Goal: Task Accomplishment & Management: Complete application form

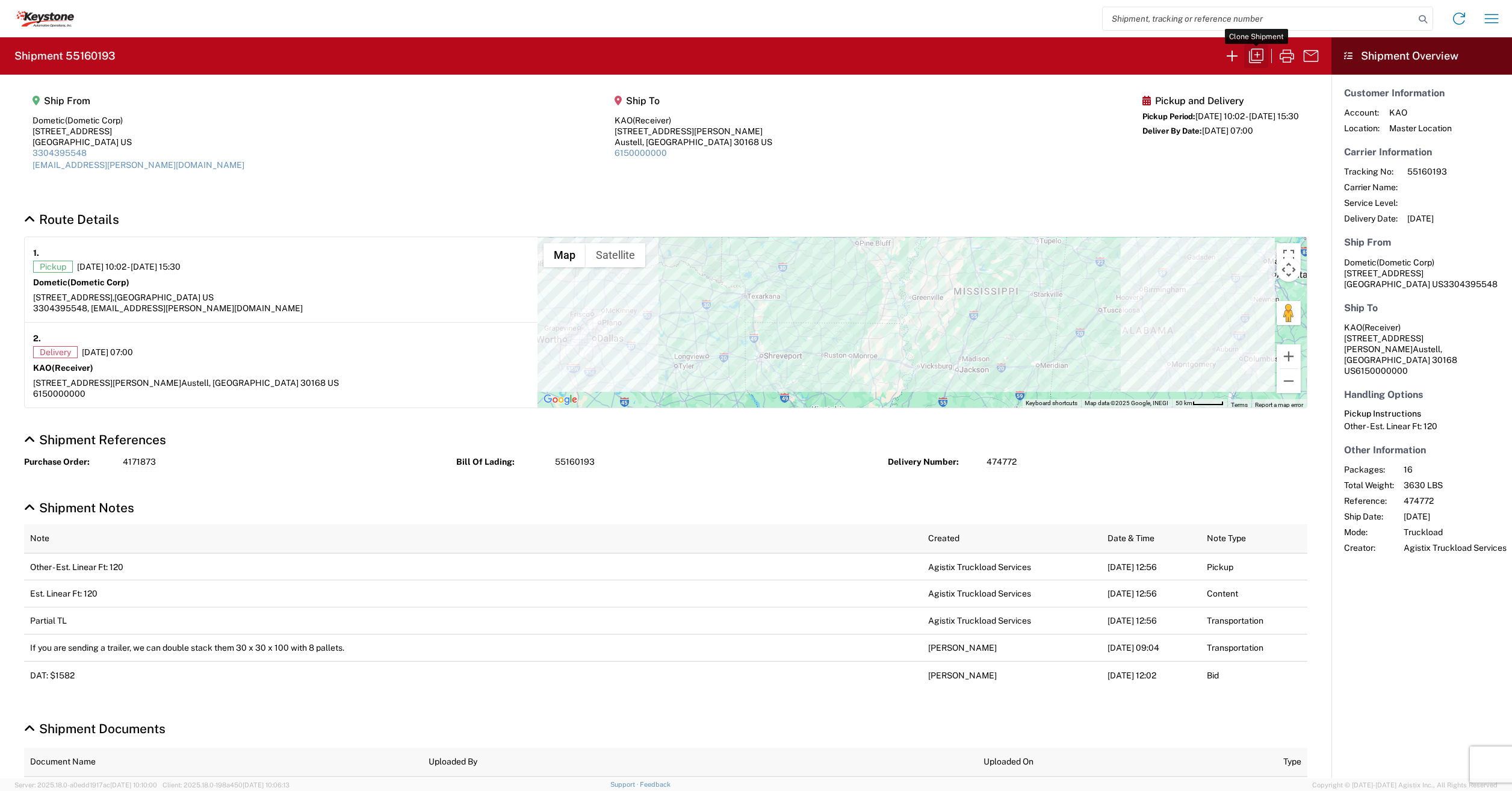
click at [1260, 55] on icon "button" at bounding box center [1257, 56] width 15 height 15
select select "FULL"
select select "LBS"
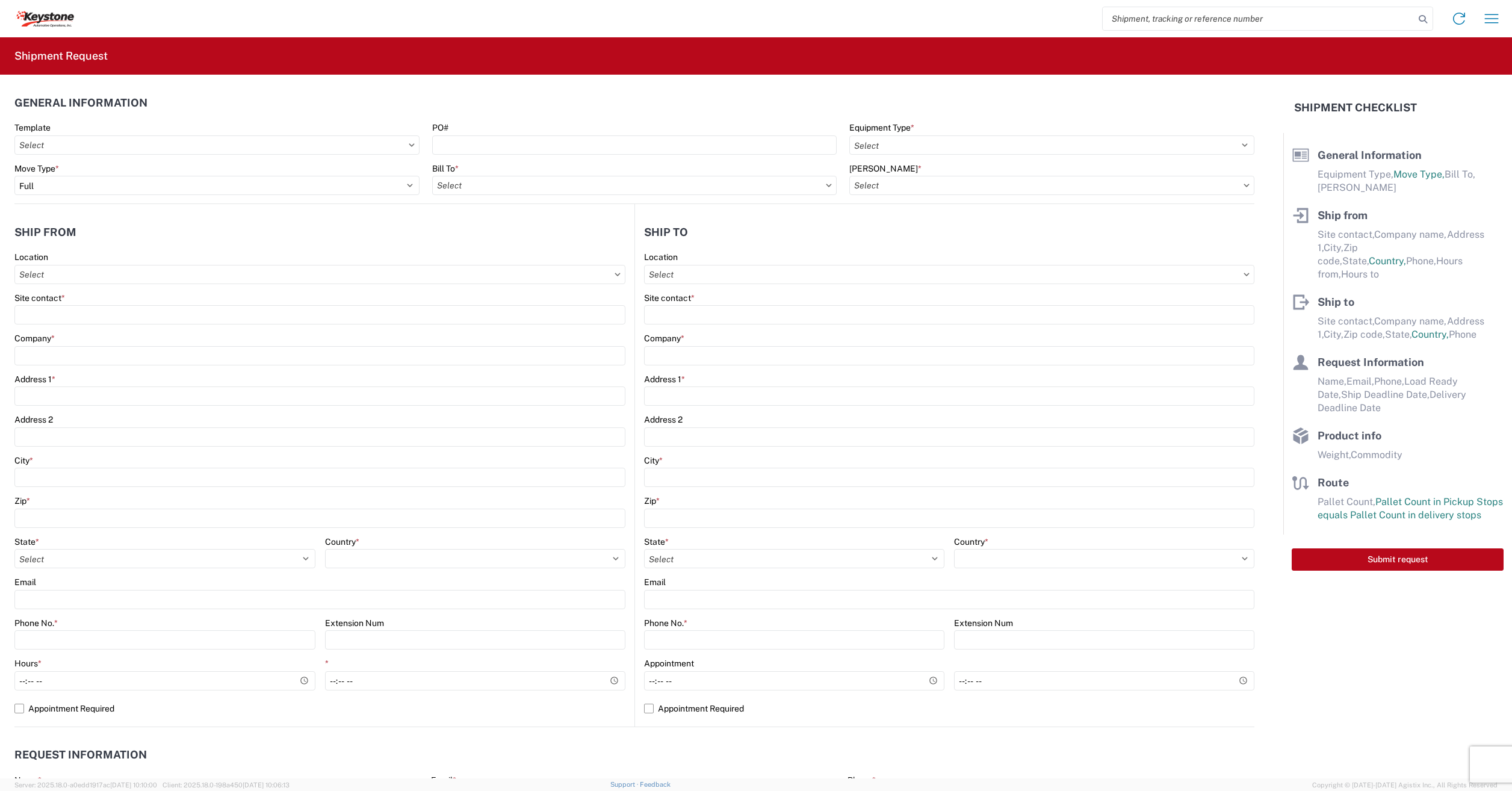
select select "STDV"
select select "PARTIAL_TL"
type input "Dometic Corp"
type input "Dometic"
type input "[STREET_ADDRESS]"
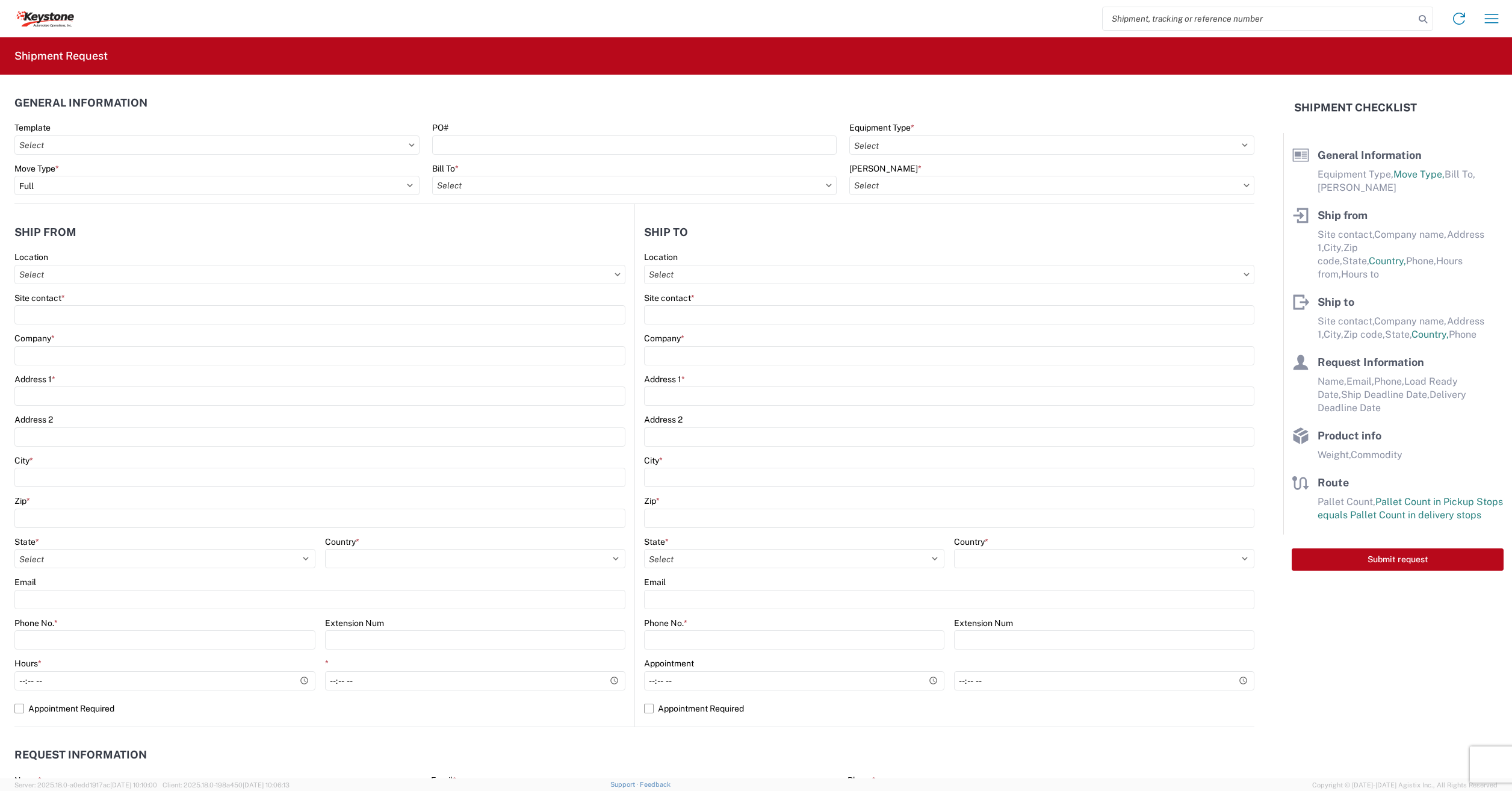
type input "[GEOGRAPHIC_DATA]"
type input "75051"
type input "[EMAIL_ADDRESS][PERSON_NAME][DOMAIN_NAME]"
type input "Receiver"
type input "KAO"
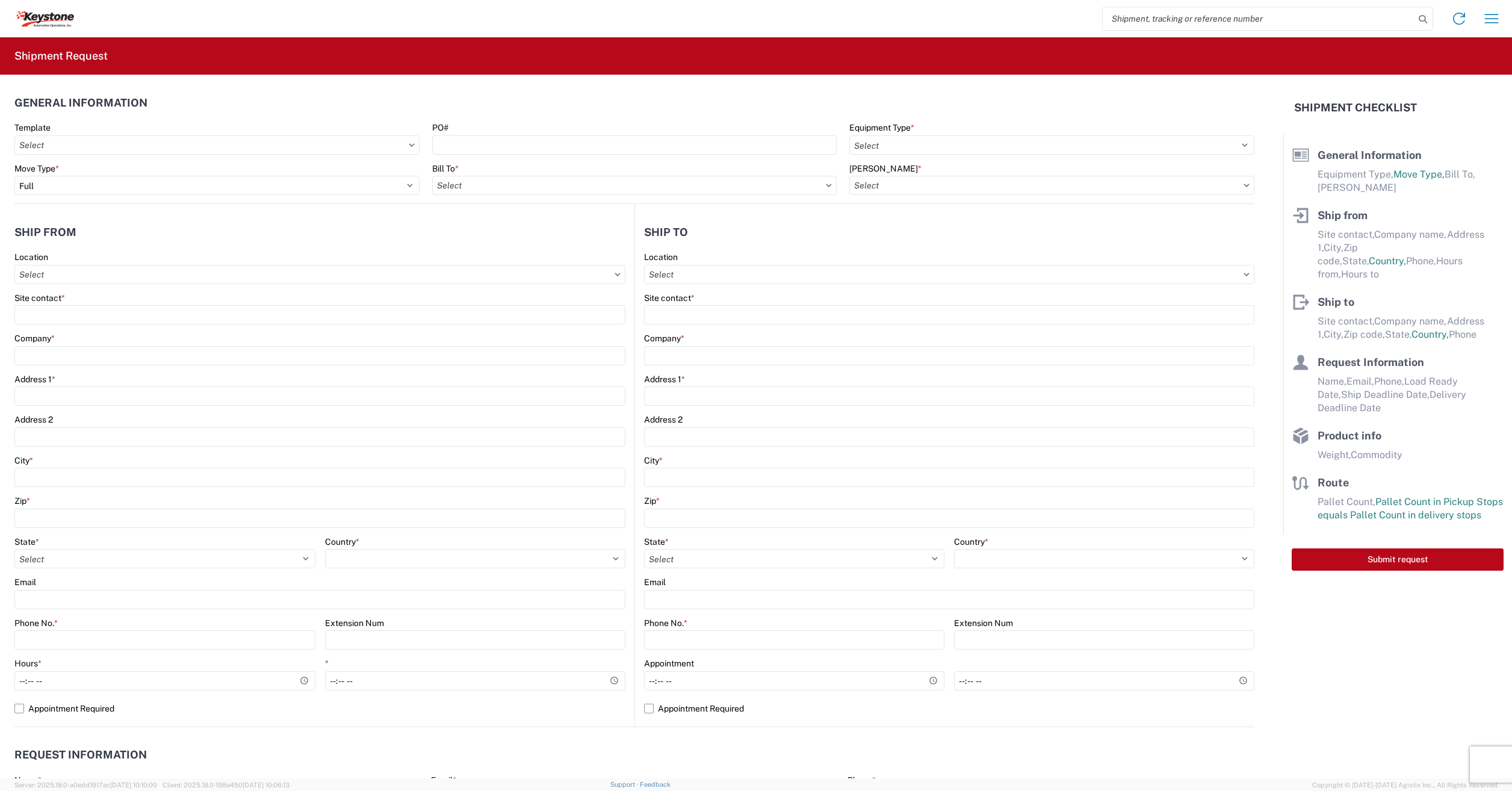
type input "[STREET_ADDRESS][PERSON_NAME]"
type input "Austell"
type input "30168"
type input "[PERSON_NAME]"
type input "[EMAIL_ADDRESS][PERSON_NAME][DOMAIN_NAME]"
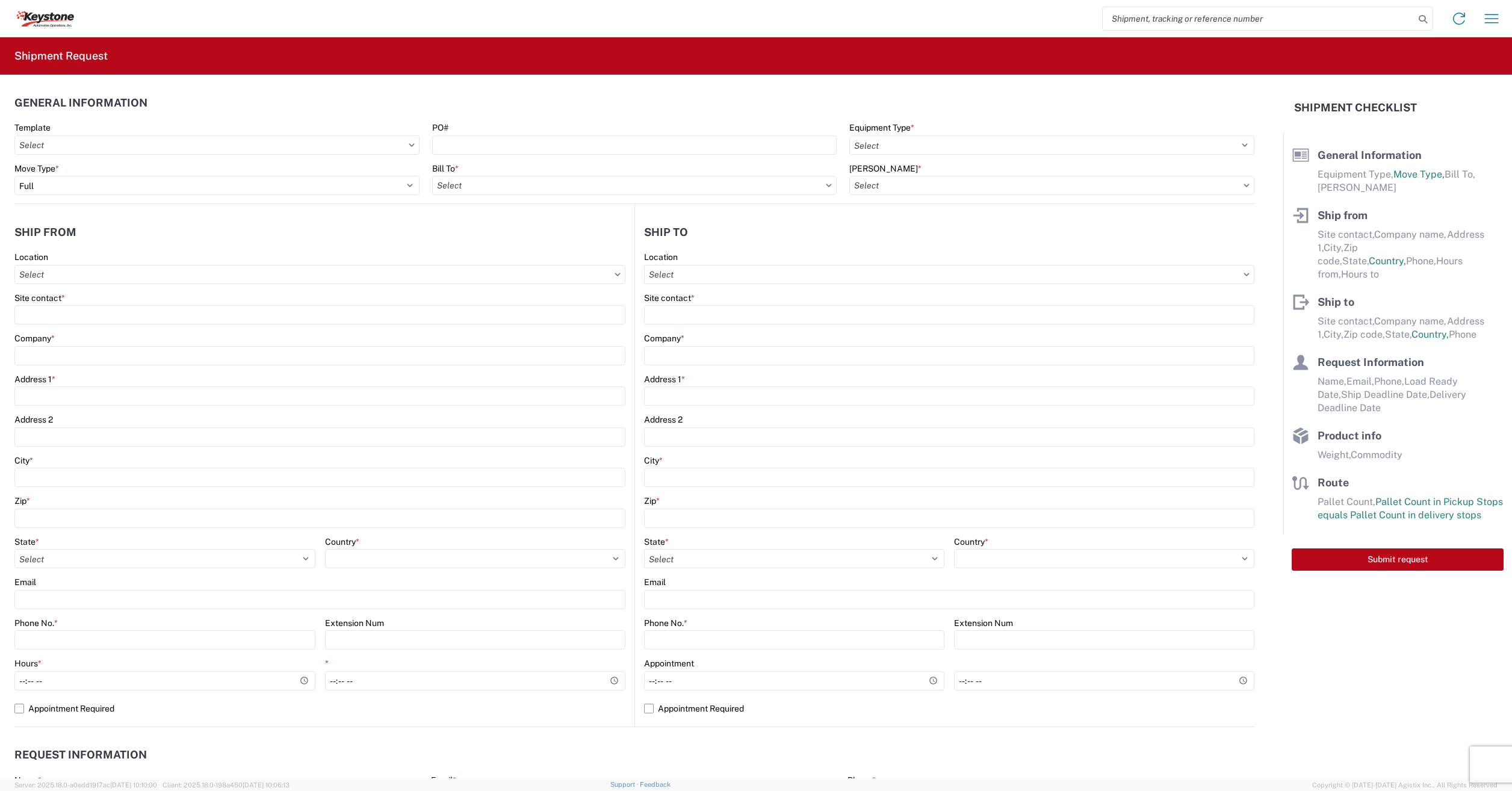
type input "3304395548"
type input "[DATE]"
type input "3630"
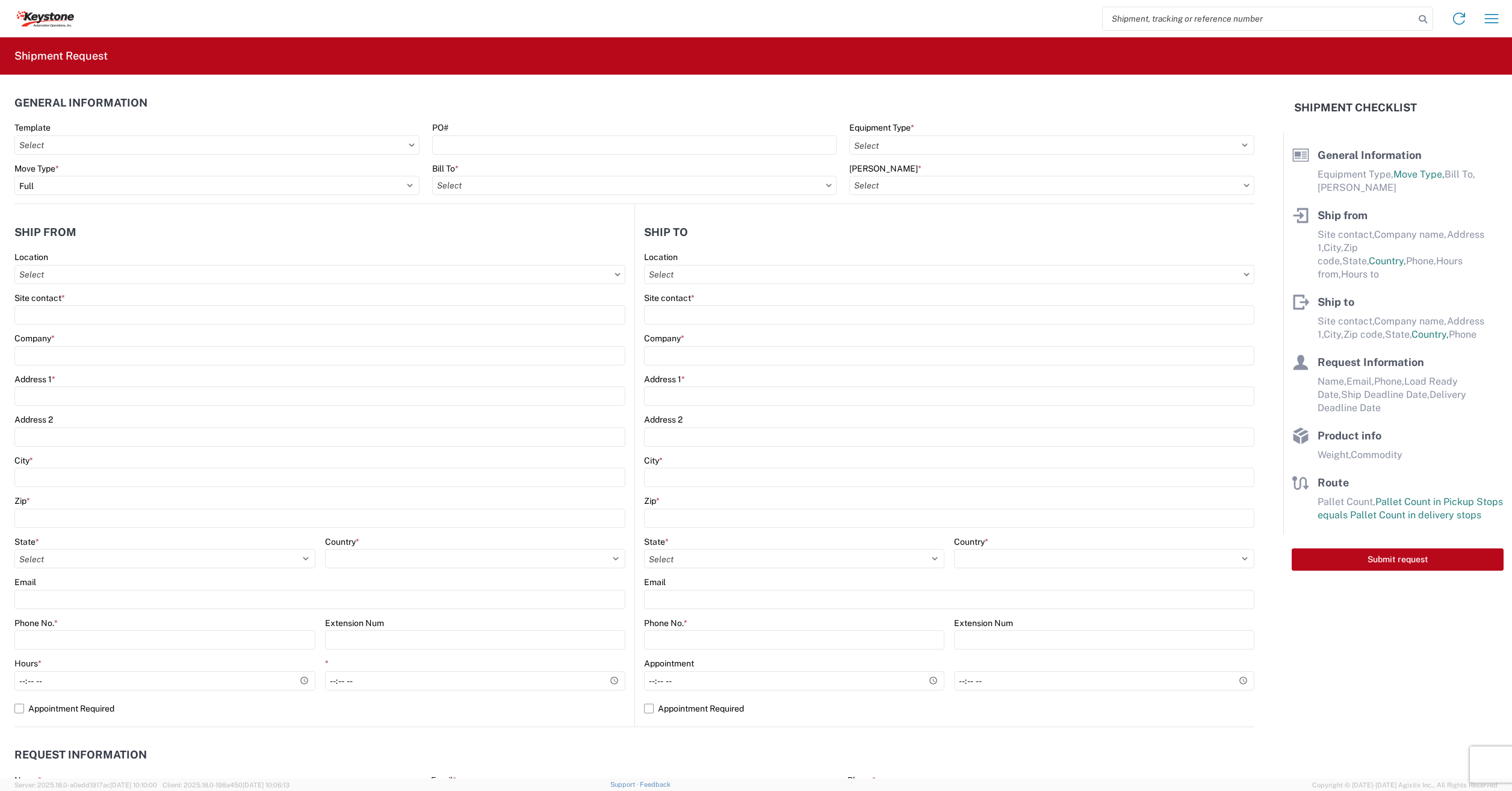
type input "Other"
type input "16"
type input "48"
type input "360"
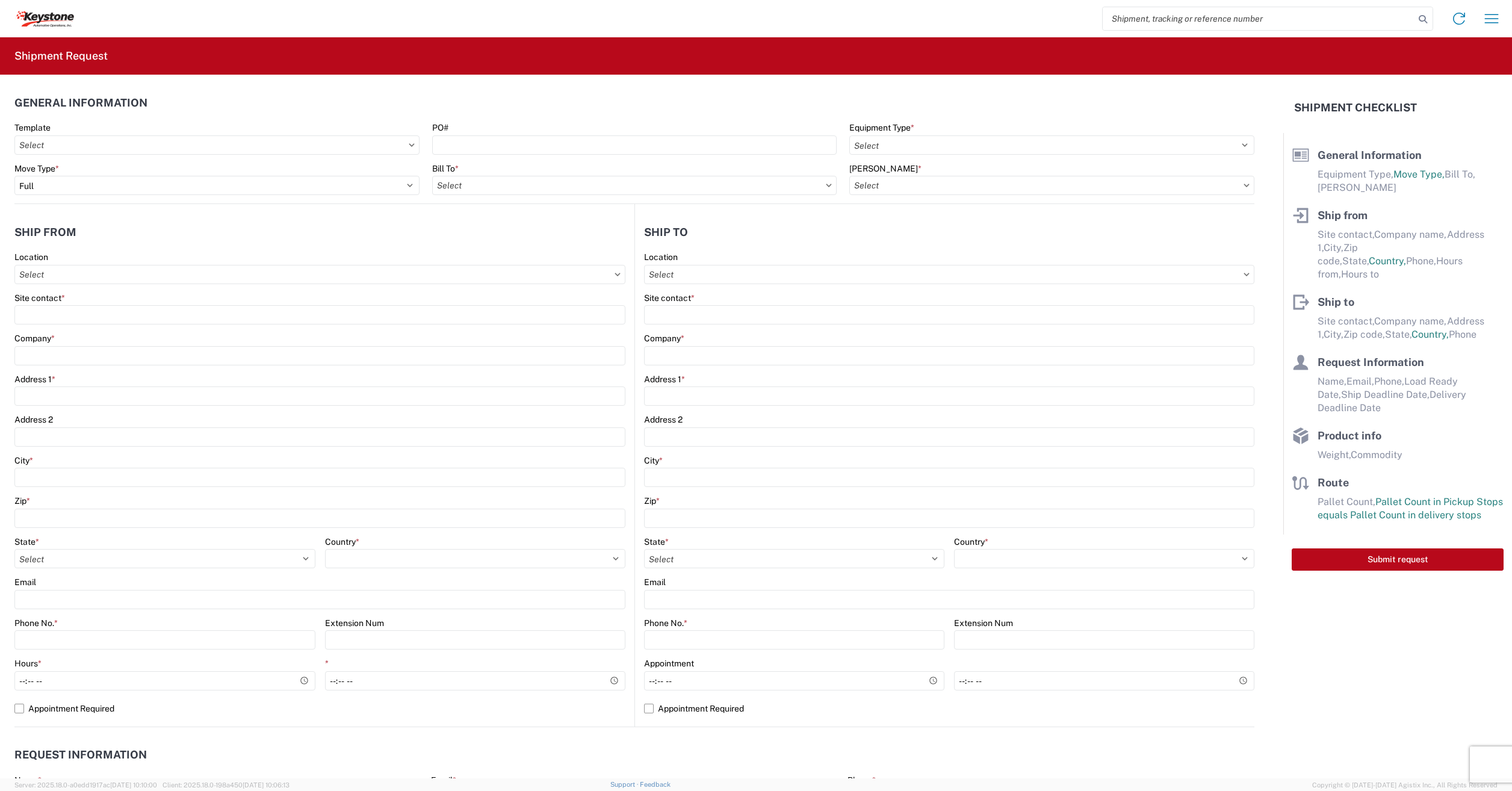
type input "612"
select select "IN"
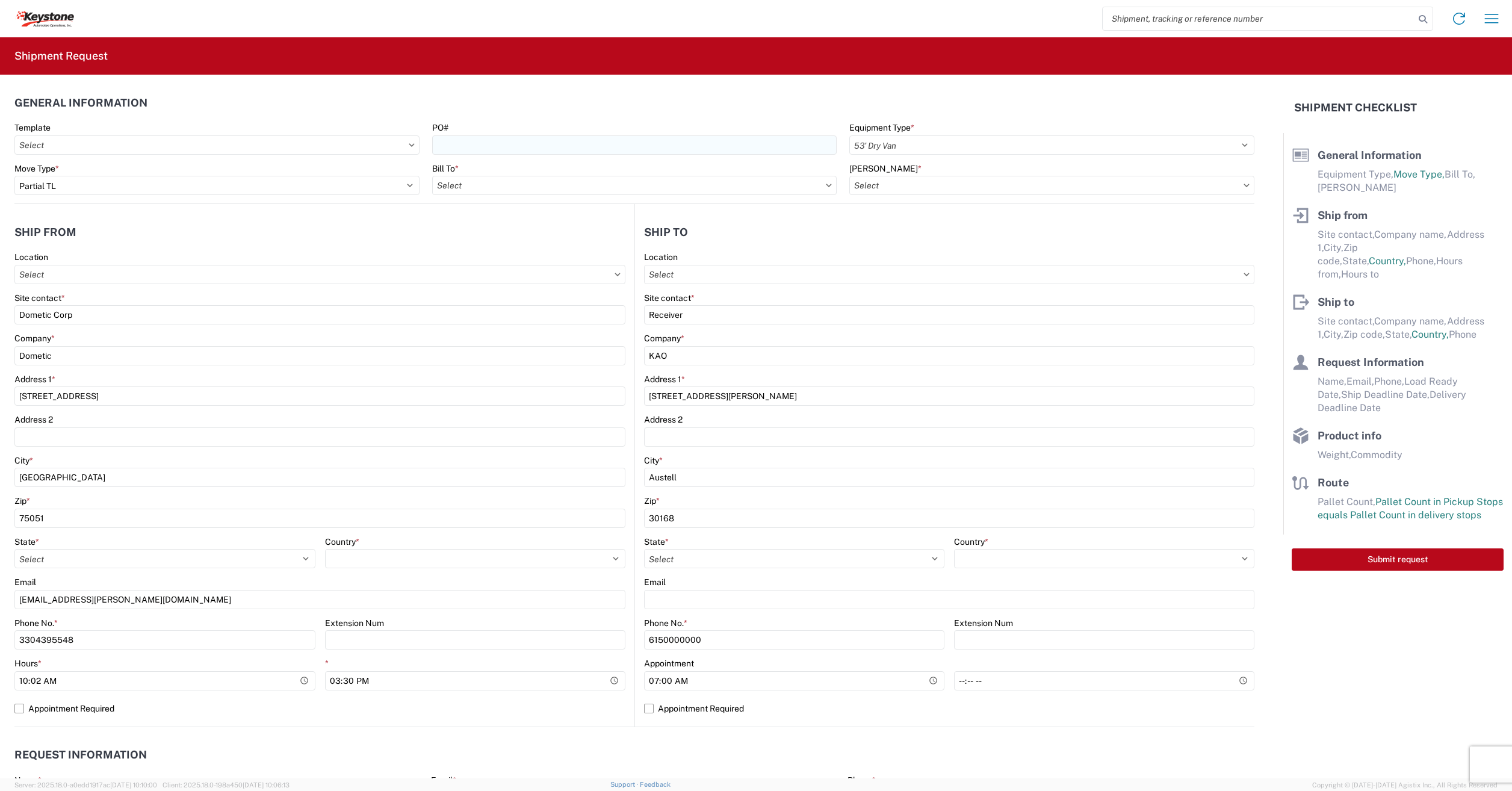
type input "8402 - Austell - KAO Warehouse [GEOGRAPHIC_DATA]"
type input "8401 - [GEOGRAPHIC_DATA] - KAO Warehouse"
type input "8401-6300-66012-0000 - 8401 Transfers, 8401-6300-66012-0000 - 8401 Transfers"
select select "[GEOGRAPHIC_DATA]"
select select "US"
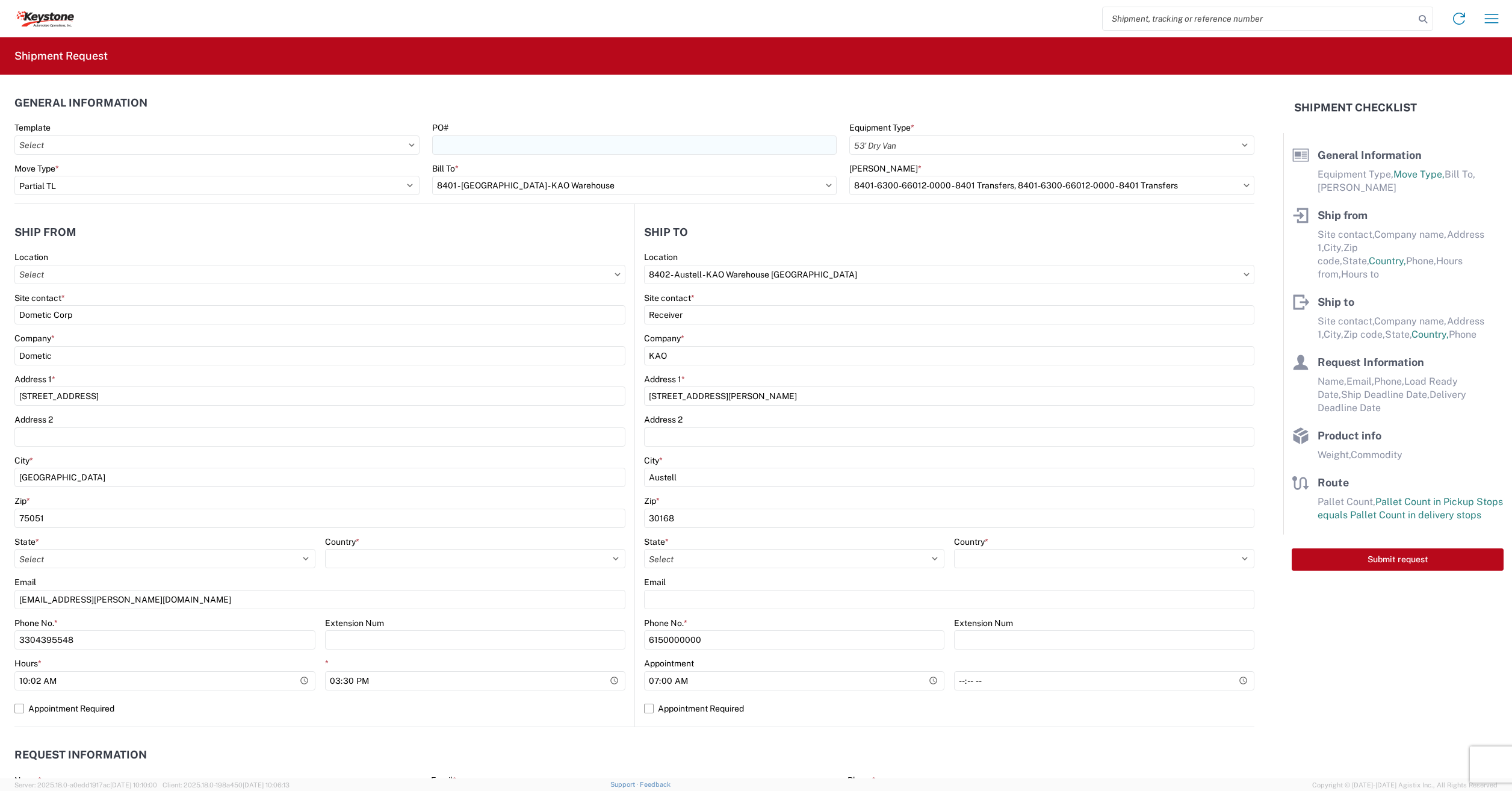
select select "US"
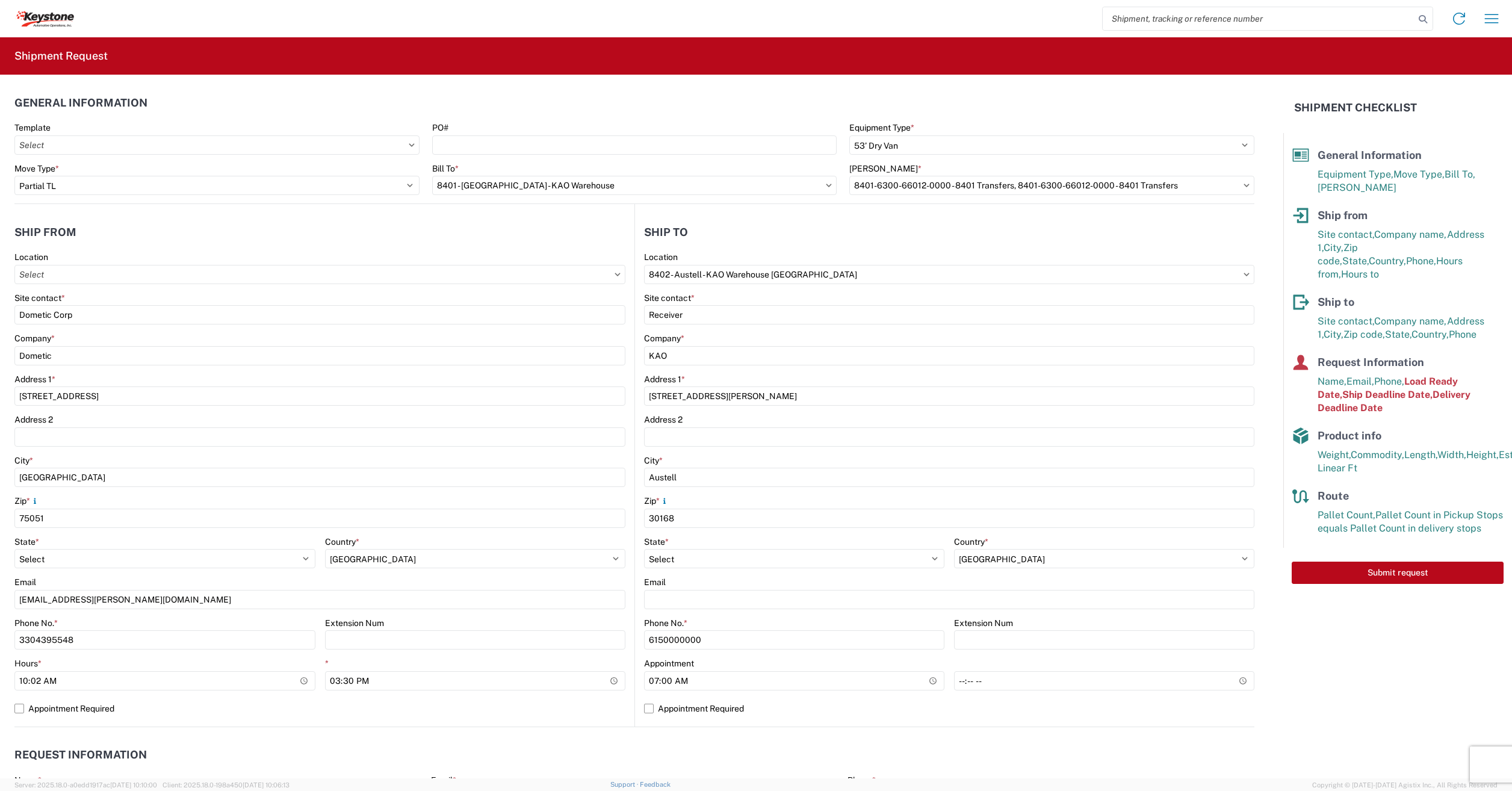
drag, startPoint x: 846, startPoint y: 343, endPoint x: 840, endPoint y: 338, distance: 7.8
click at [843, 341] on div "Company *" at bounding box center [949, 338] width 611 height 11
click at [537, 144] on input "PO#" at bounding box center [635, 145] width 405 height 19
type input "4176392"
click at [535, 120] on agx-form-section "General Information Template PO# 4176392 Equipment Type * Select 53’ Dry Van Fl…" at bounding box center [635, 146] width 1240 height 114
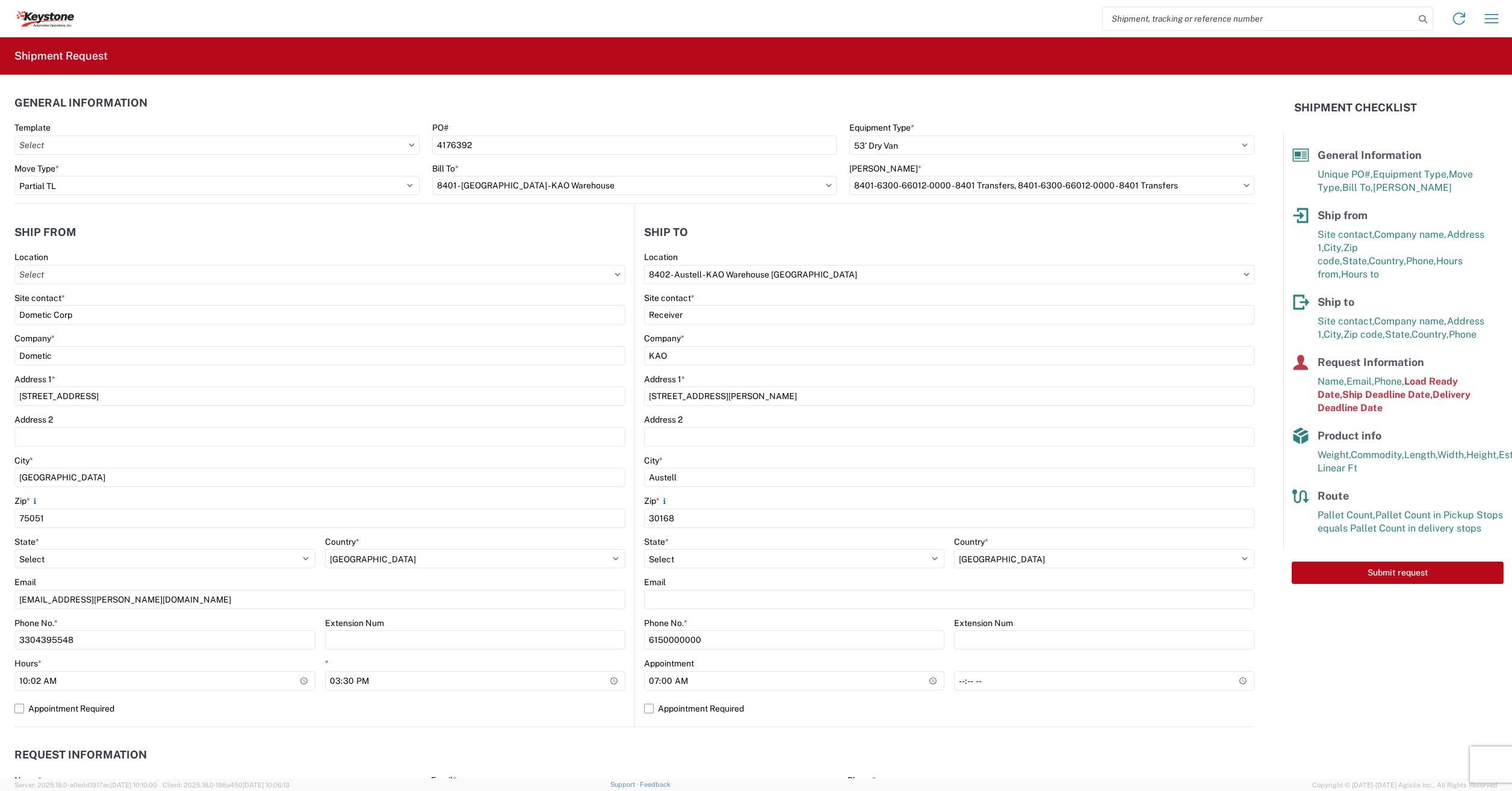
click at [753, 219] on header "Ship to" at bounding box center [945, 232] width 619 height 27
click at [1062, 188] on input "8401-6300-66012-0000 - 8401 Transfers, 8401-6300-66012-0000 - 8401 Transfers" at bounding box center [1052, 185] width 405 height 19
click at [826, 184] on icon at bounding box center [829, 185] width 6 height 4
click at [827, 186] on icon at bounding box center [829, 185] width 5 height 3
click at [823, 191] on input "8401 - [GEOGRAPHIC_DATA] - KAO Warehouse" at bounding box center [635, 185] width 405 height 19
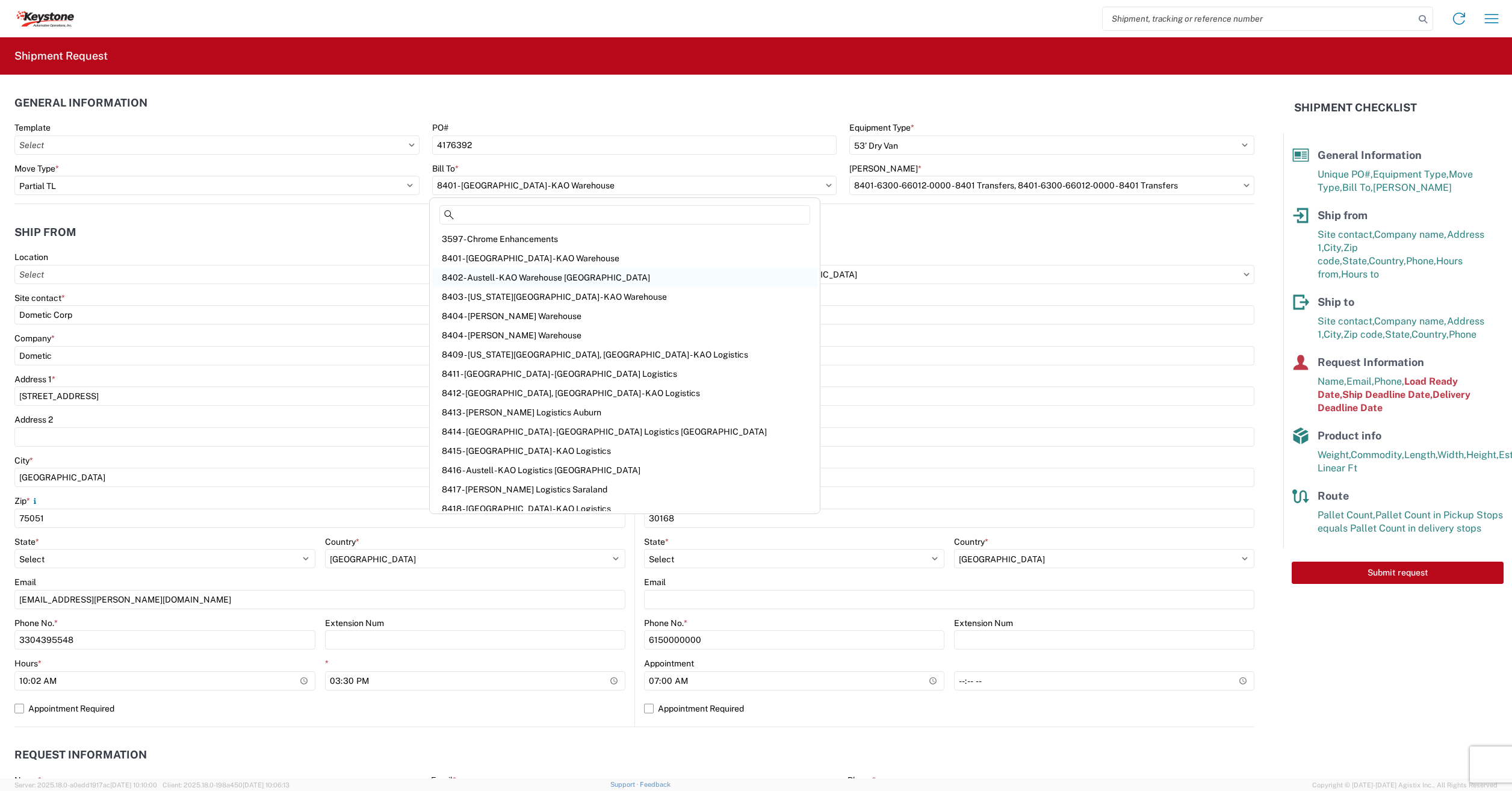
click at [540, 270] on div "8402 - Austell - KAO Warehouse [GEOGRAPHIC_DATA]" at bounding box center [624, 277] width 385 height 19
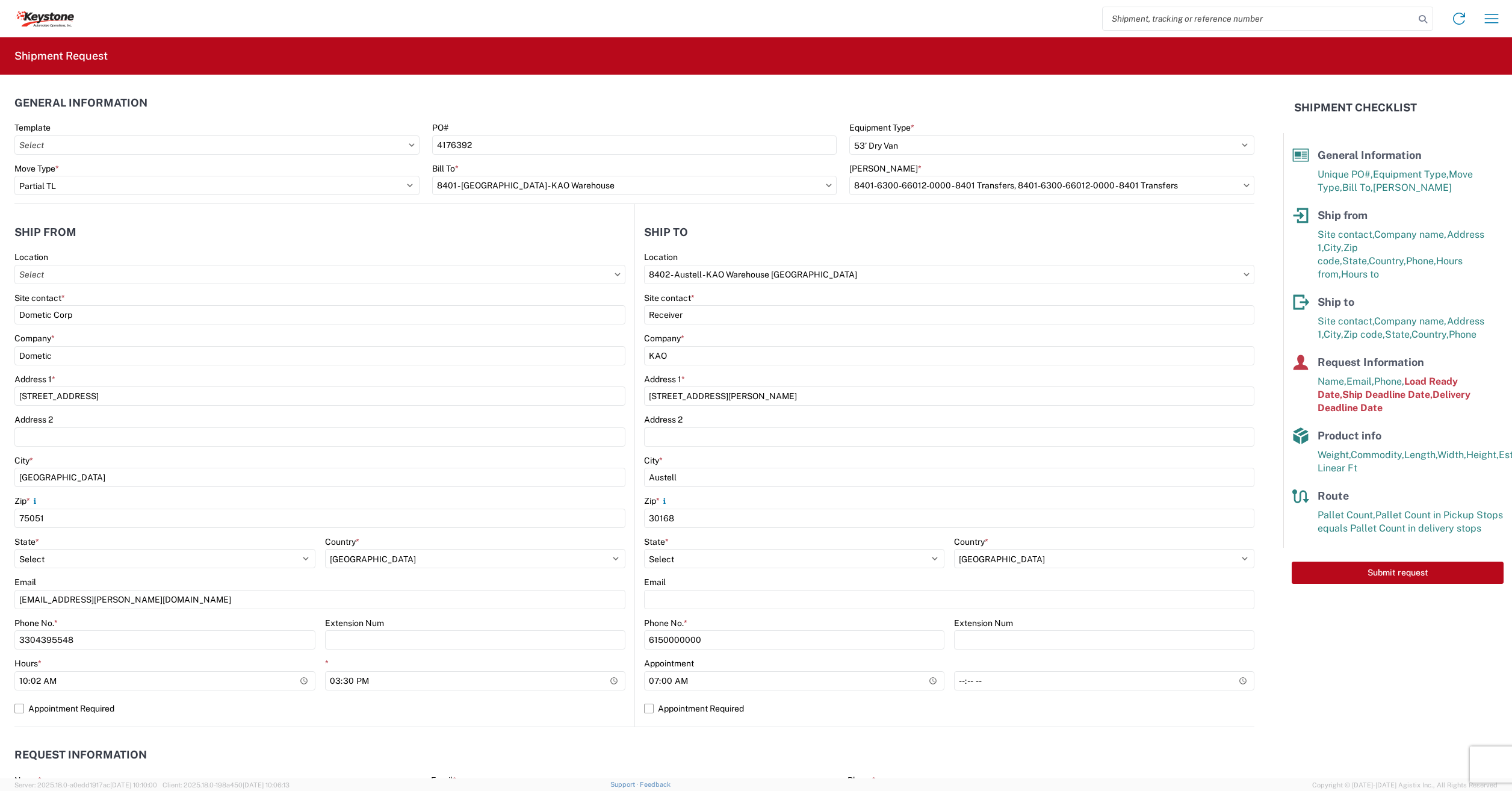
type input "8402 - Austell - KAO Warehouse [GEOGRAPHIC_DATA]"
click at [1244, 184] on icon at bounding box center [1247, 185] width 6 height 4
click at [1241, 186] on input "[PERSON_NAME] *" at bounding box center [1052, 185] width 405 height 19
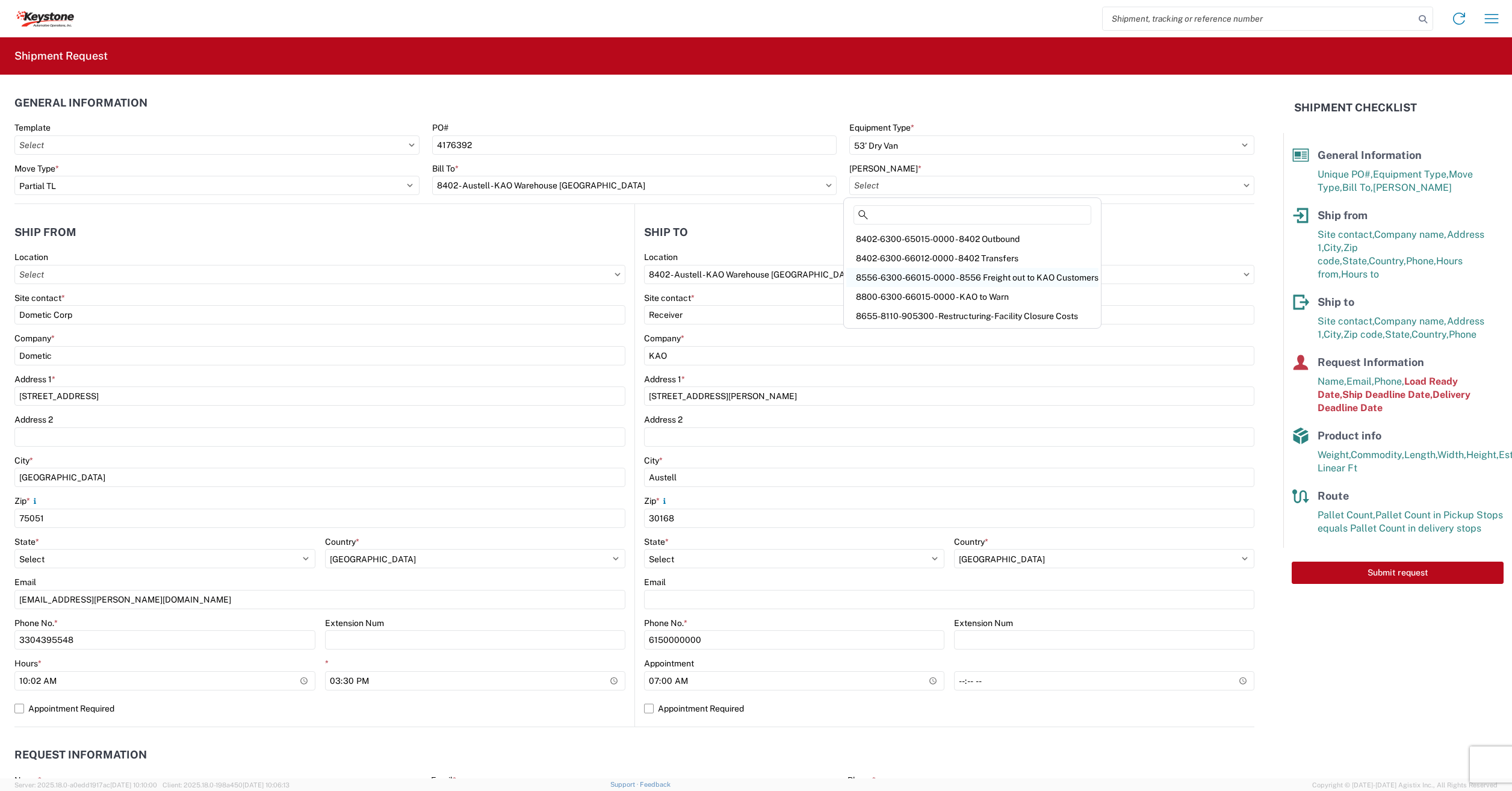
click at [986, 274] on div "8556-6300-66015-0000 - 8556 Freight out to KAO Customers" at bounding box center [972, 277] width 252 height 19
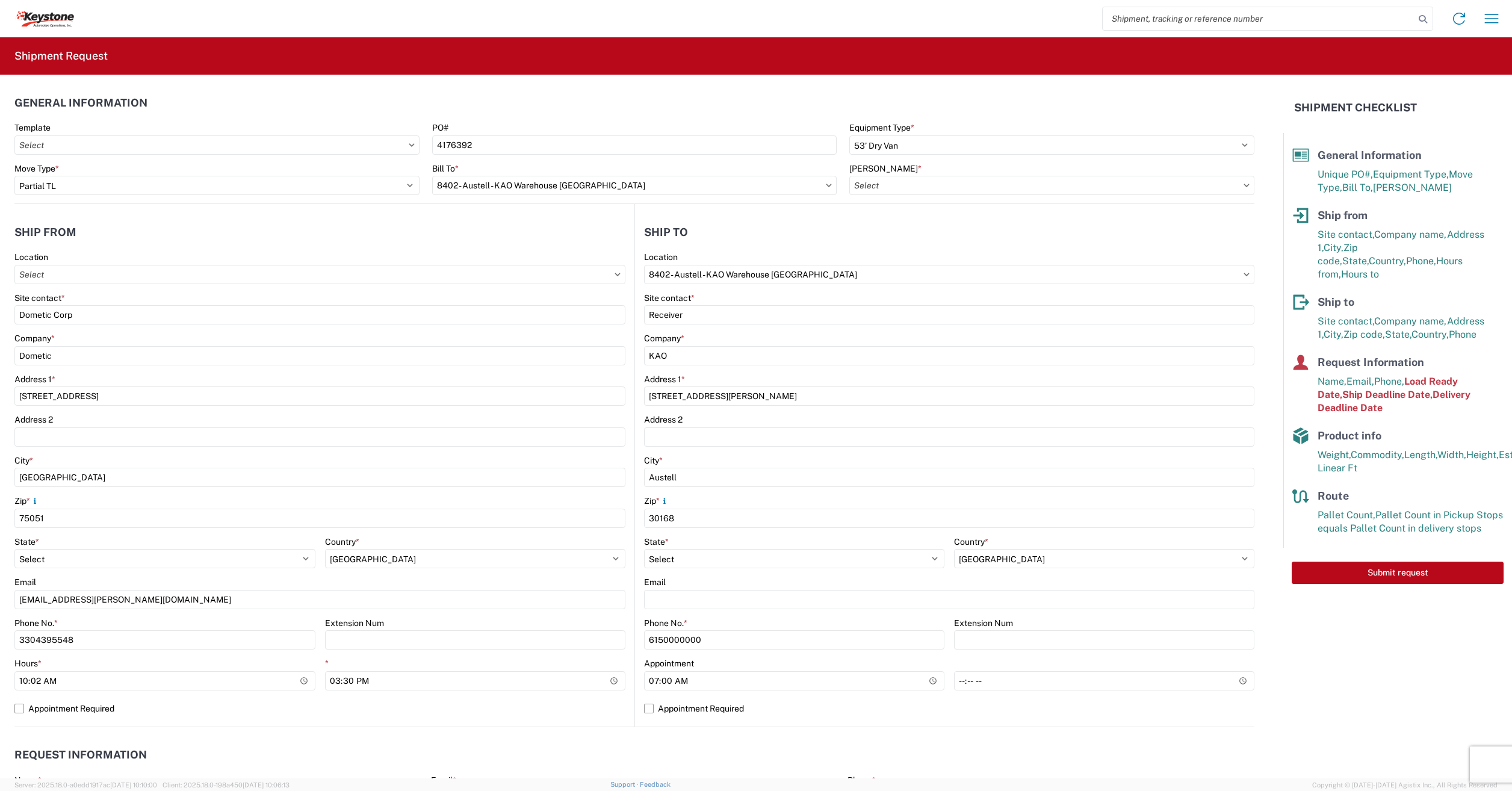
type input "8556-6300-66015-0000 - 8556 Freight out to KAO Customers"
click at [521, 227] on header "Ship from" at bounding box center [325, 232] width 620 height 27
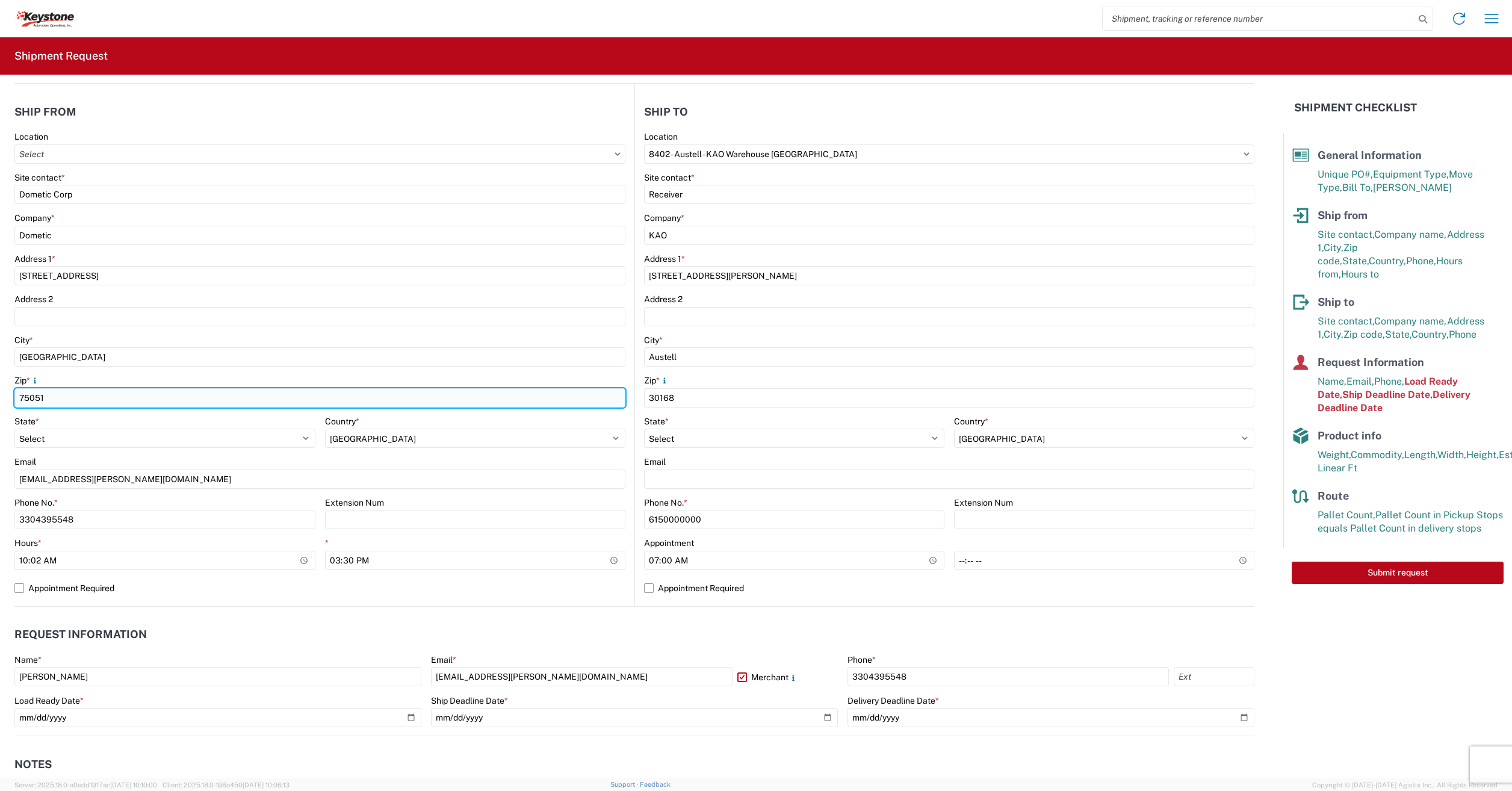
click at [71, 401] on input "75051" at bounding box center [320, 398] width 611 height 19
type input "75052"
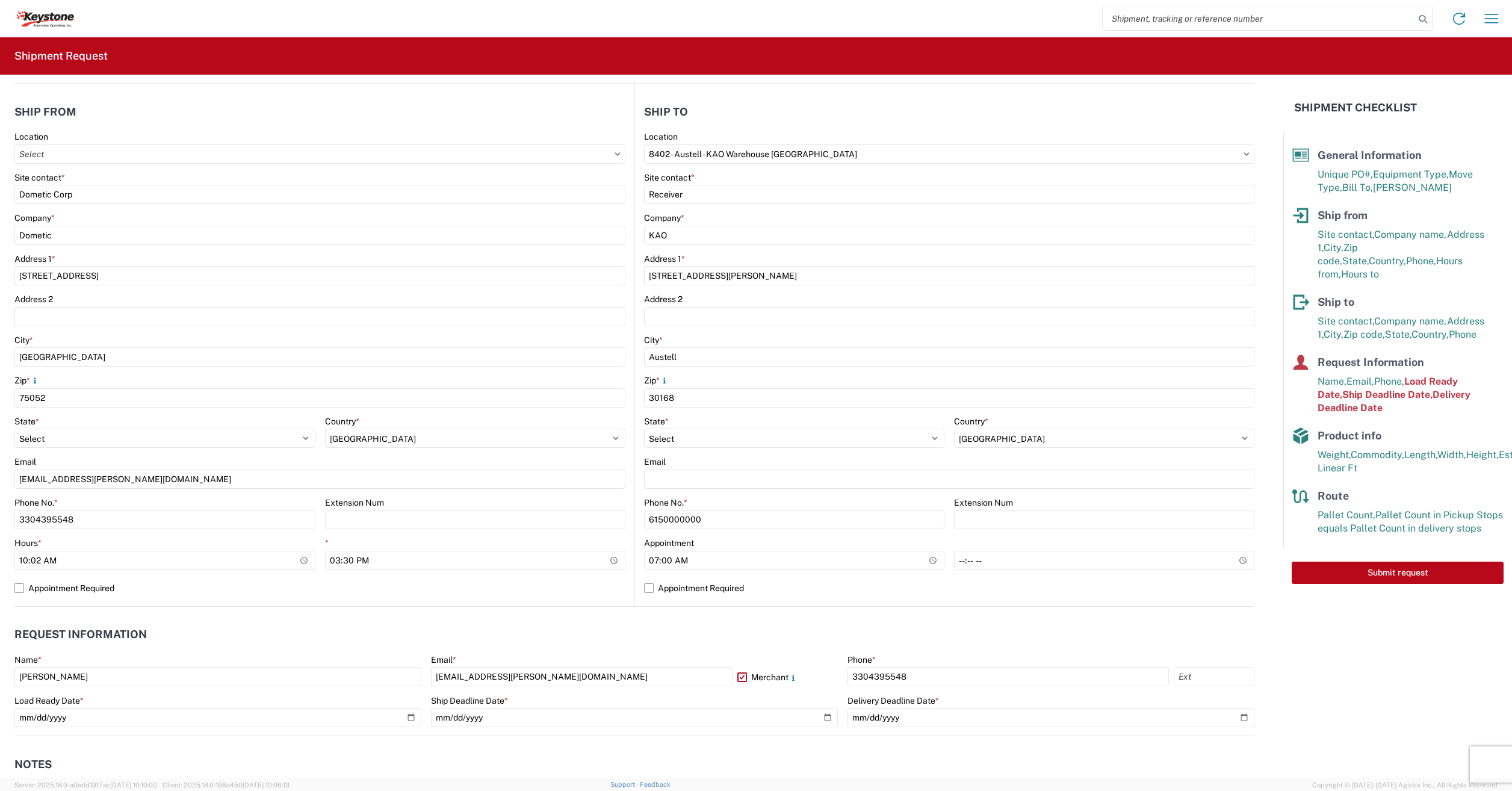
click at [196, 343] on div "City *" at bounding box center [320, 340] width 611 height 11
click at [294, 556] on input "10:02:00" at bounding box center [165, 560] width 301 height 19
type input "06:02"
click at [22, 561] on input "06:08" at bounding box center [165, 560] width 301 height 19
type input "08:00"
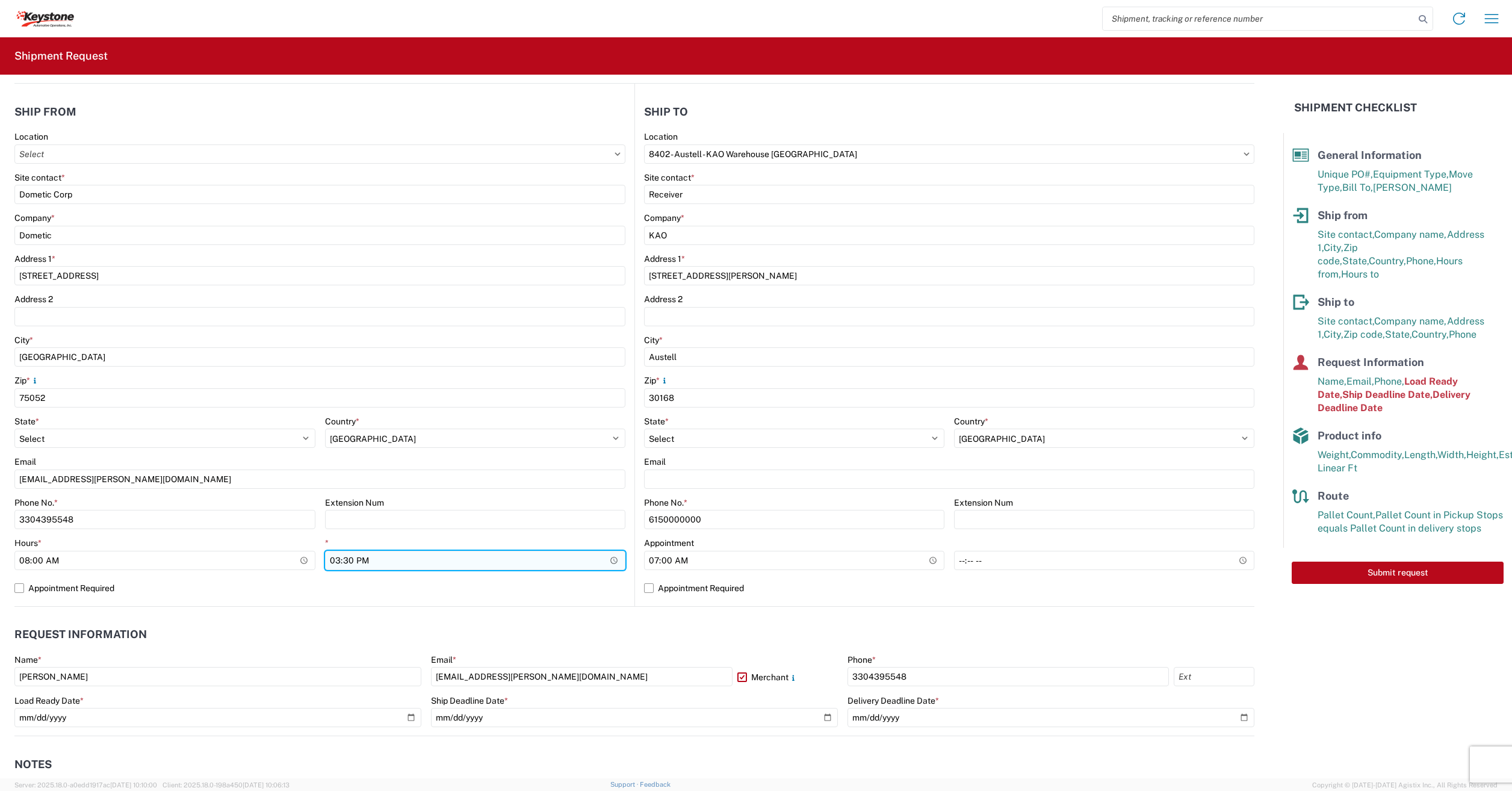
click at [564, 564] on input "15:30:00" at bounding box center [476, 560] width 301 height 19
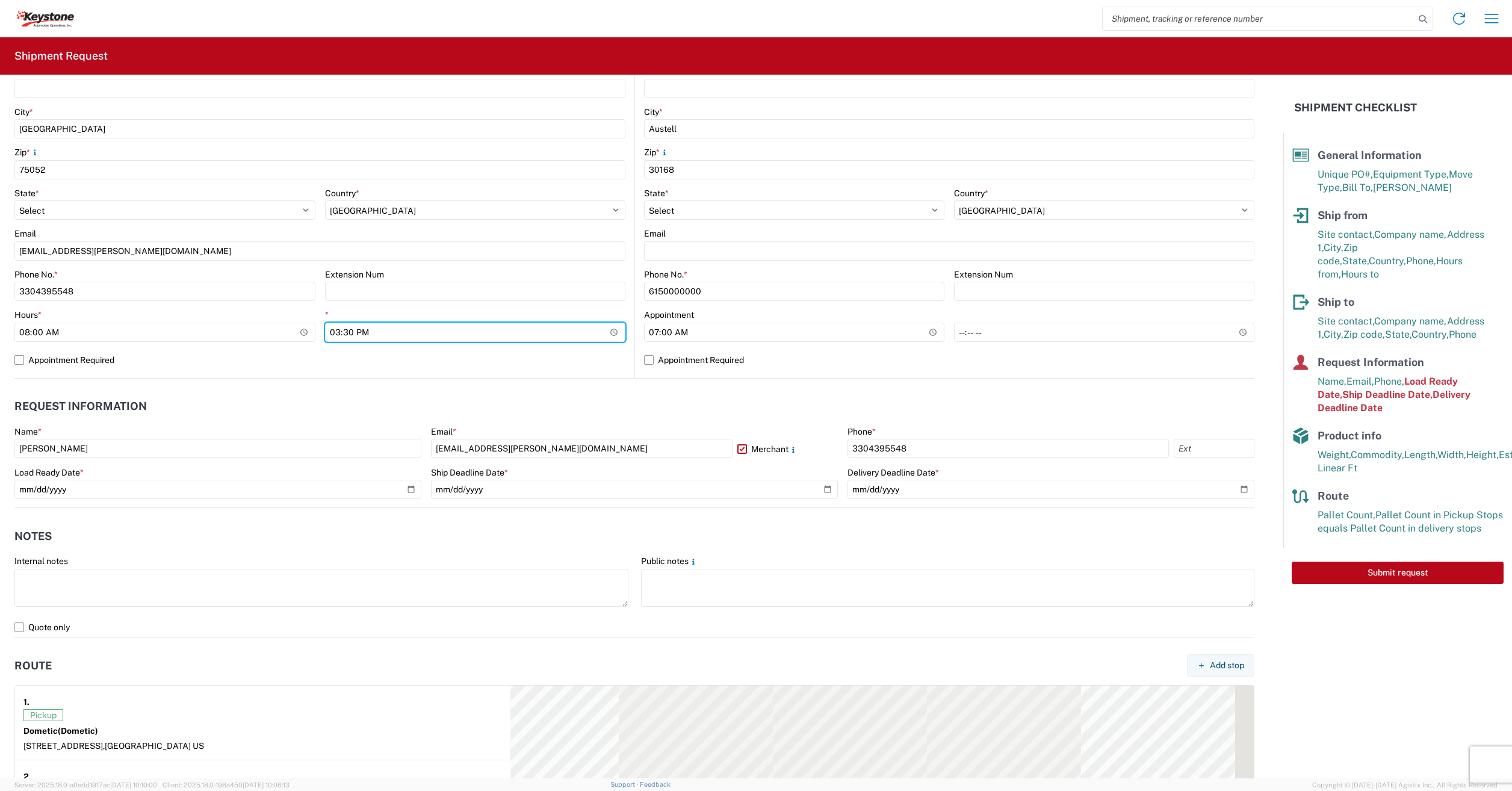
scroll to position [361, 0]
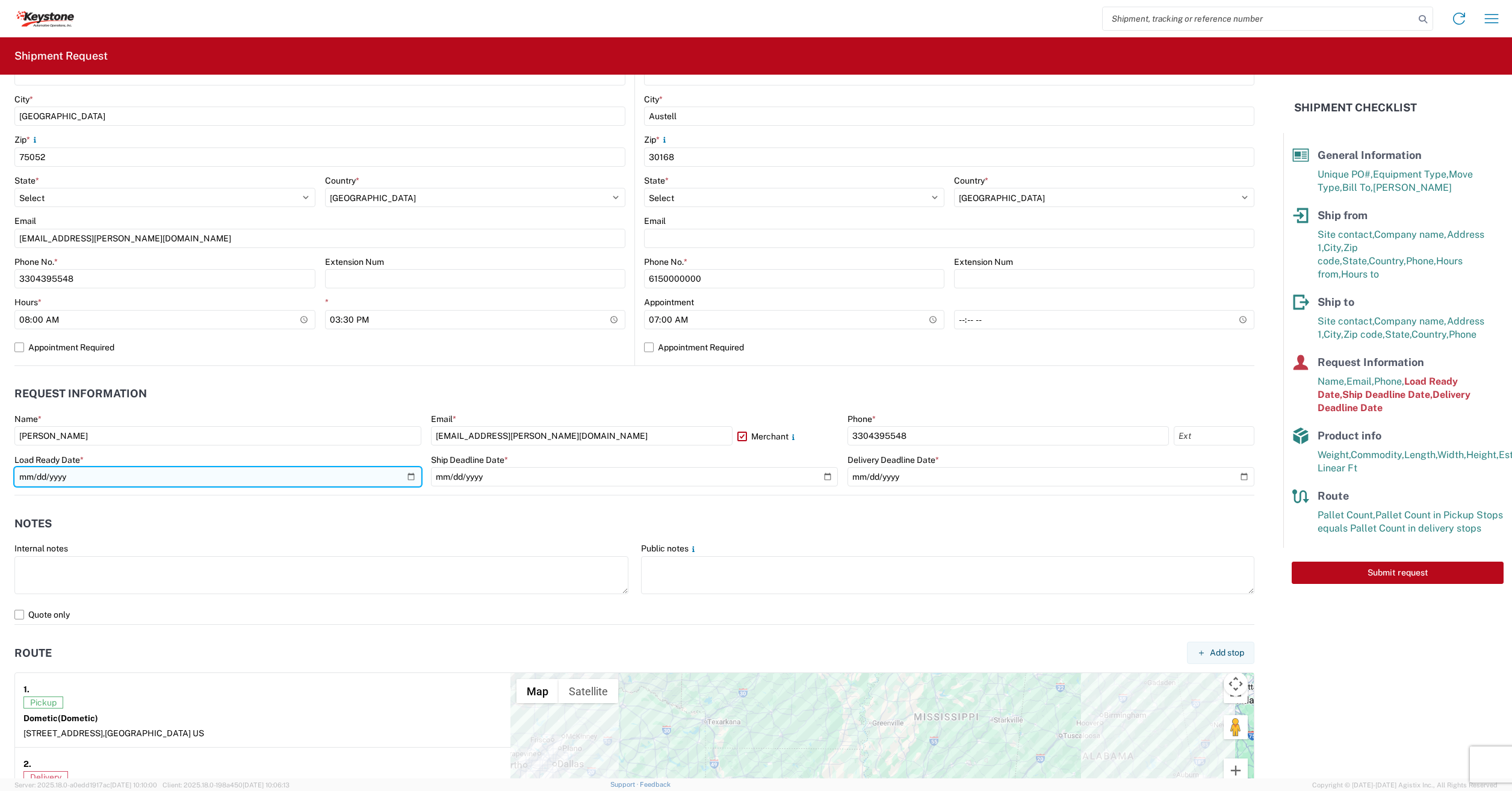
click at [409, 477] on input "[DATE]" at bounding box center [218, 477] width 407 height 19
type input "[DATE]"
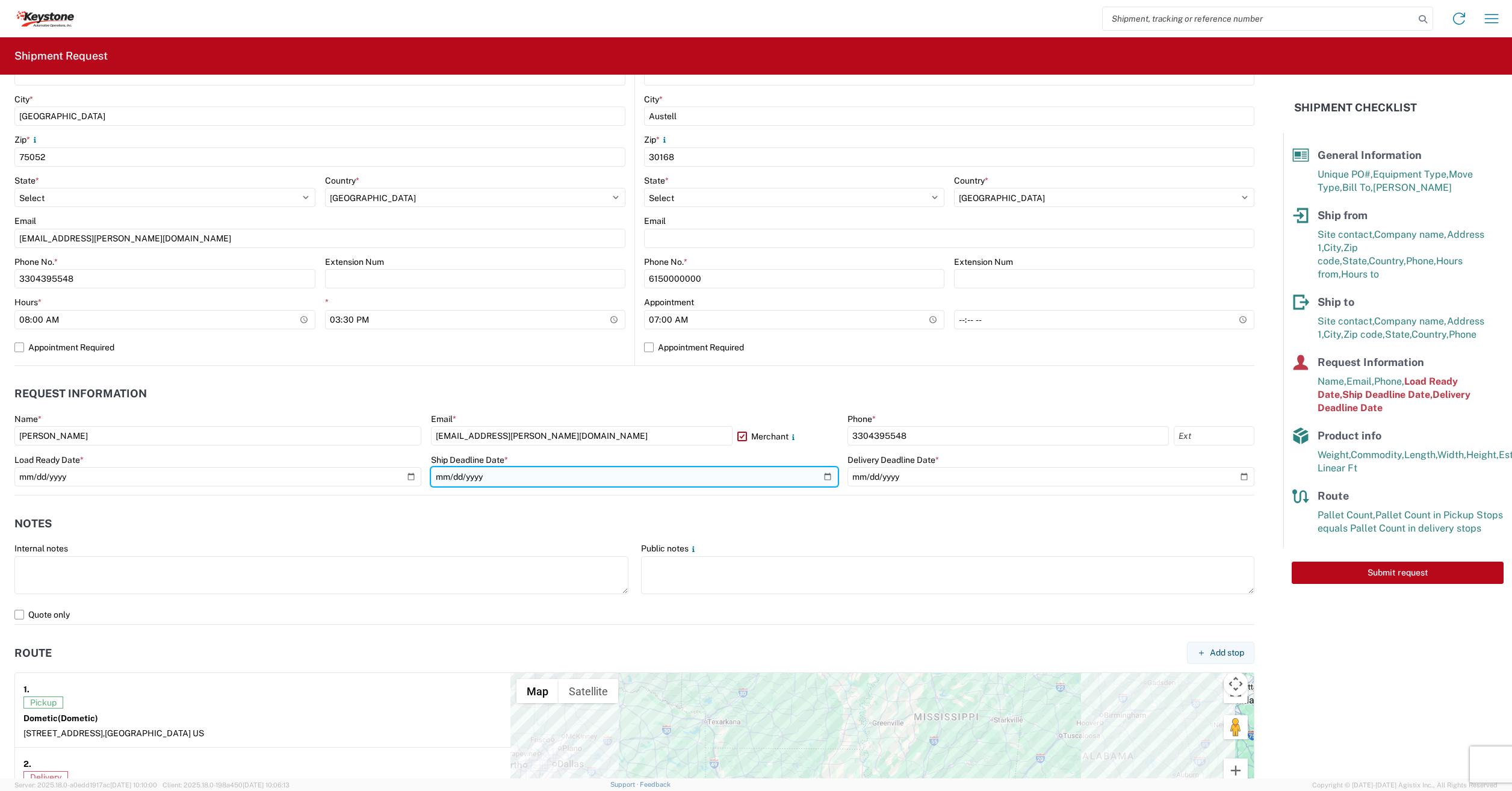
click at [826, 479] on input "[DATE]" at bounding box center [635, 477] width 407 height 19
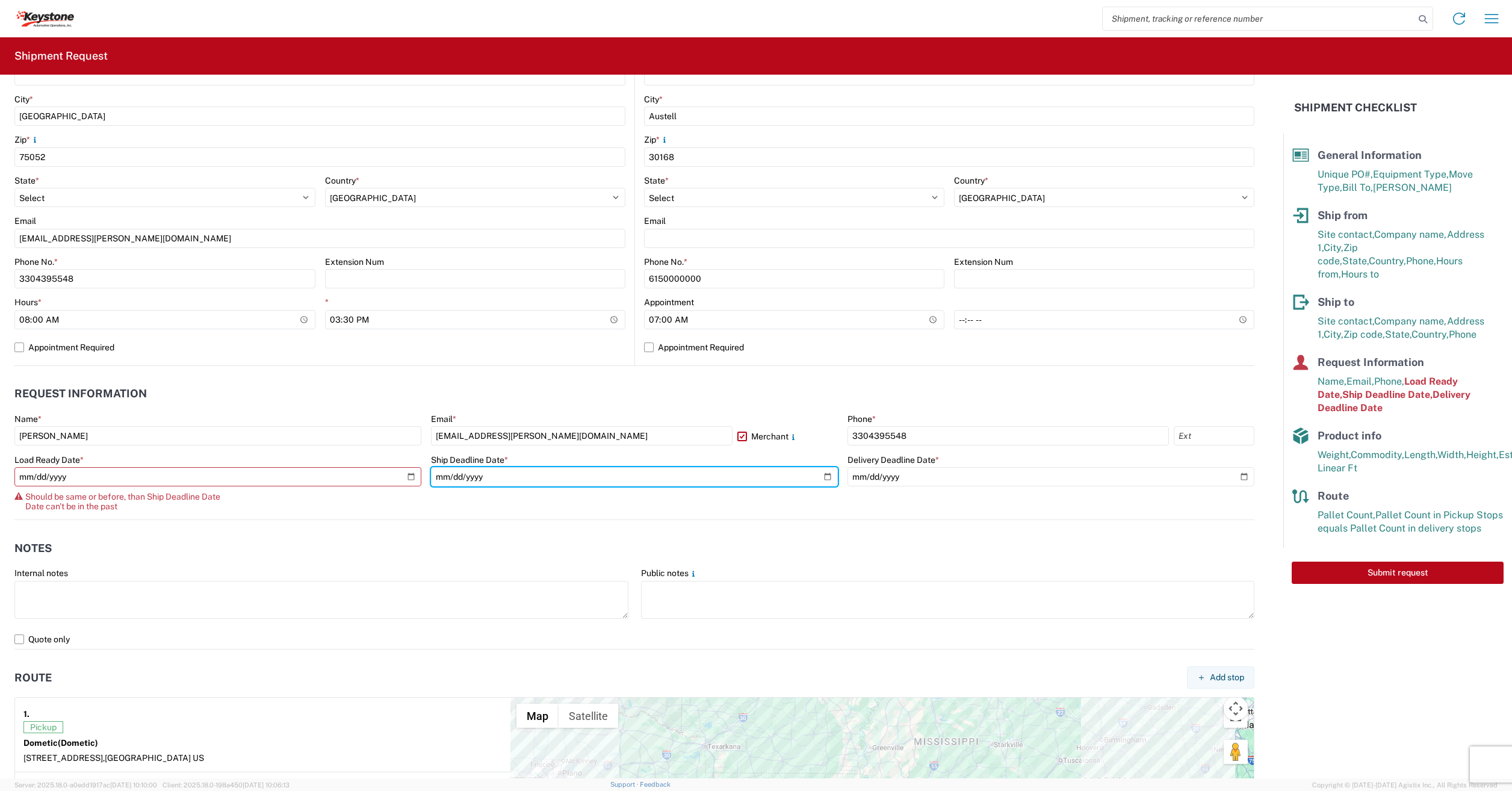
type input "[DATE]"
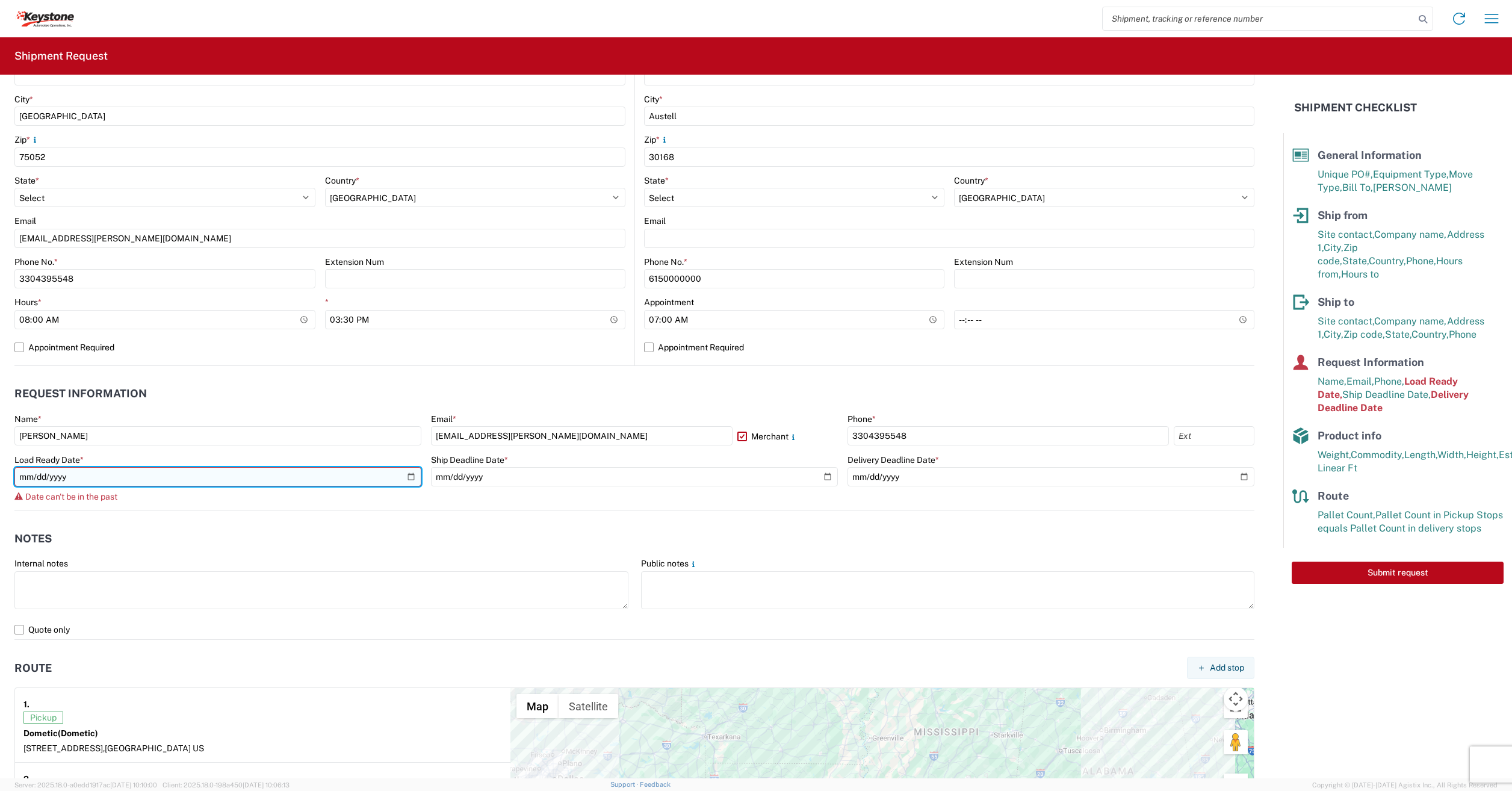
click at [407, 477] on input "[DATE]" at bounding box center [218, 477] width 407 height 19
type input "[DATE]"
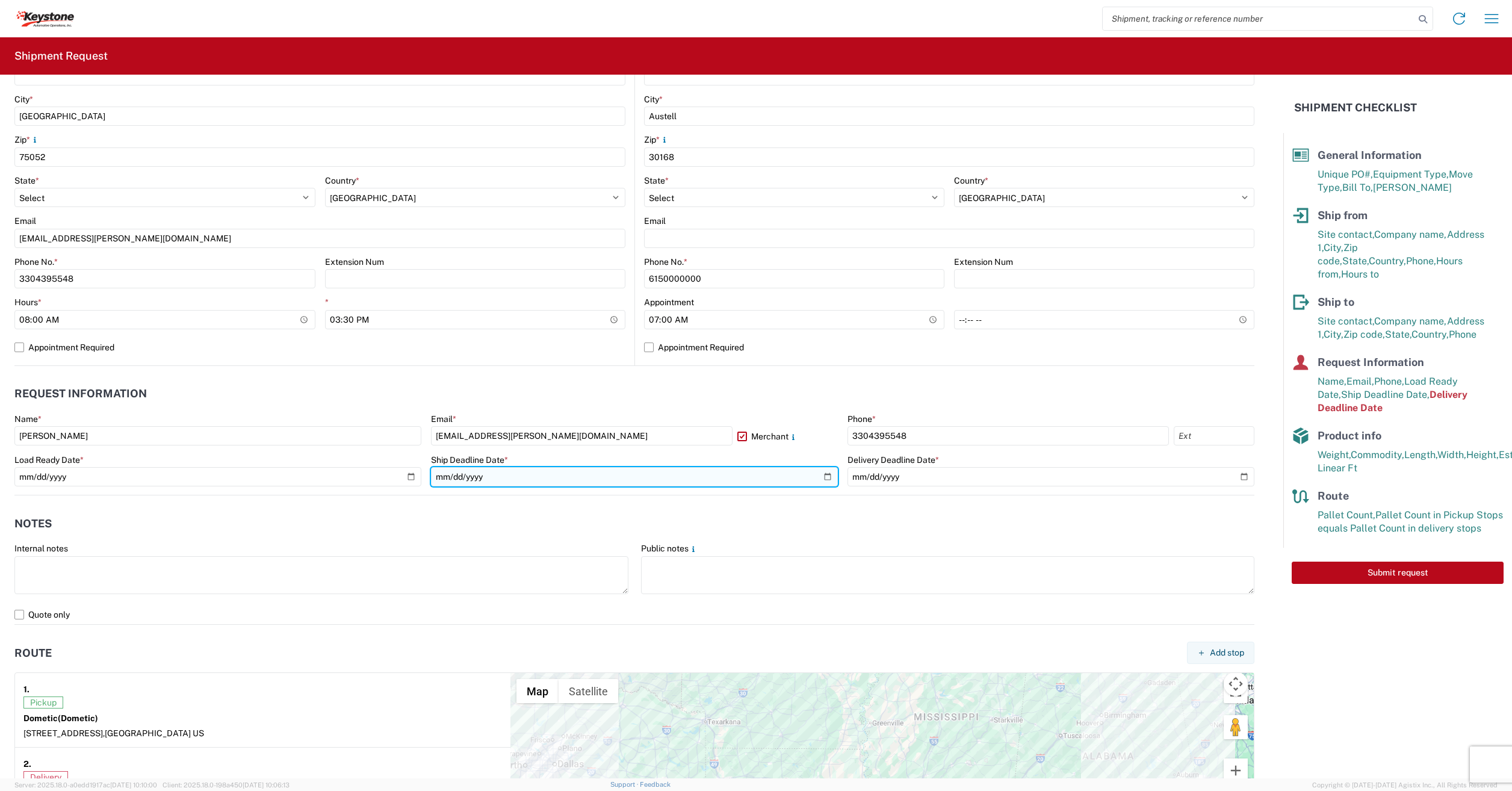
click at [823, 477] on input "[DATE]" at bounding box center [635, 477] width 407 height 19
type input "[DATE]"
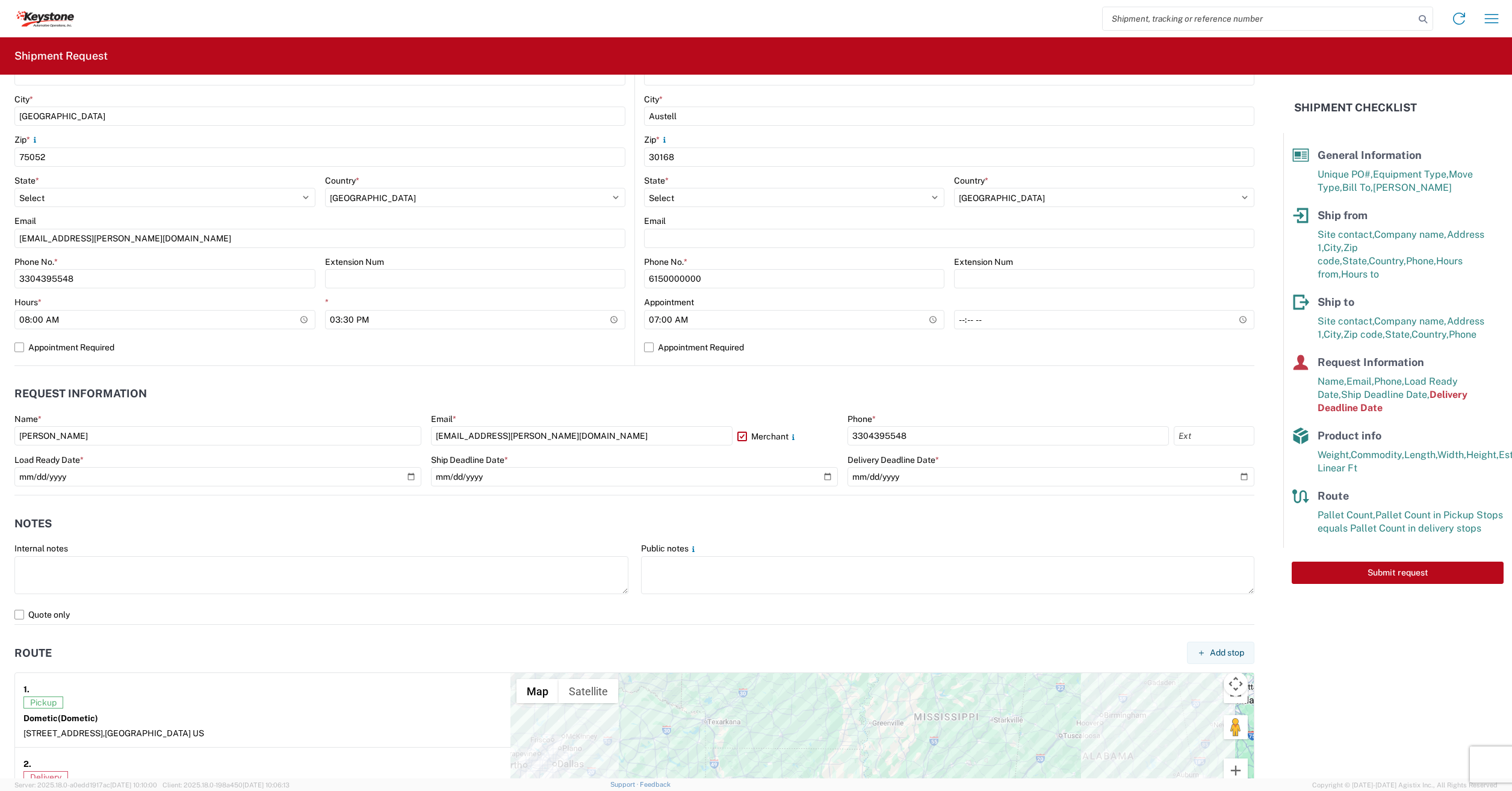
click at [459, 518] on header "Notes" at bounding box center [635, 523] width 1240 height 27
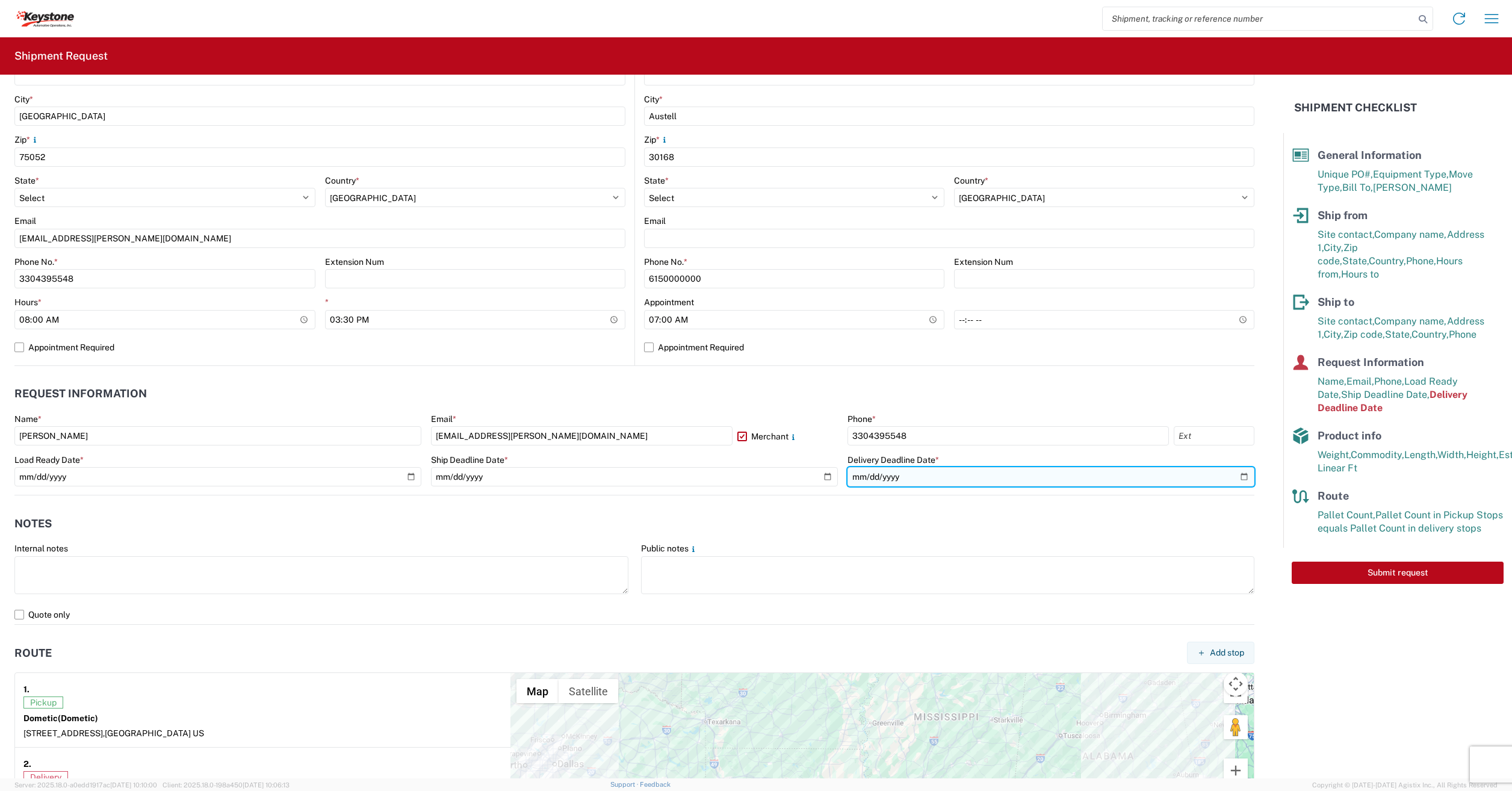
click at [1234, 482] on input "[DATE]" at bounding box center [1051, 477] width 407 height 19
type input "[DATE]"
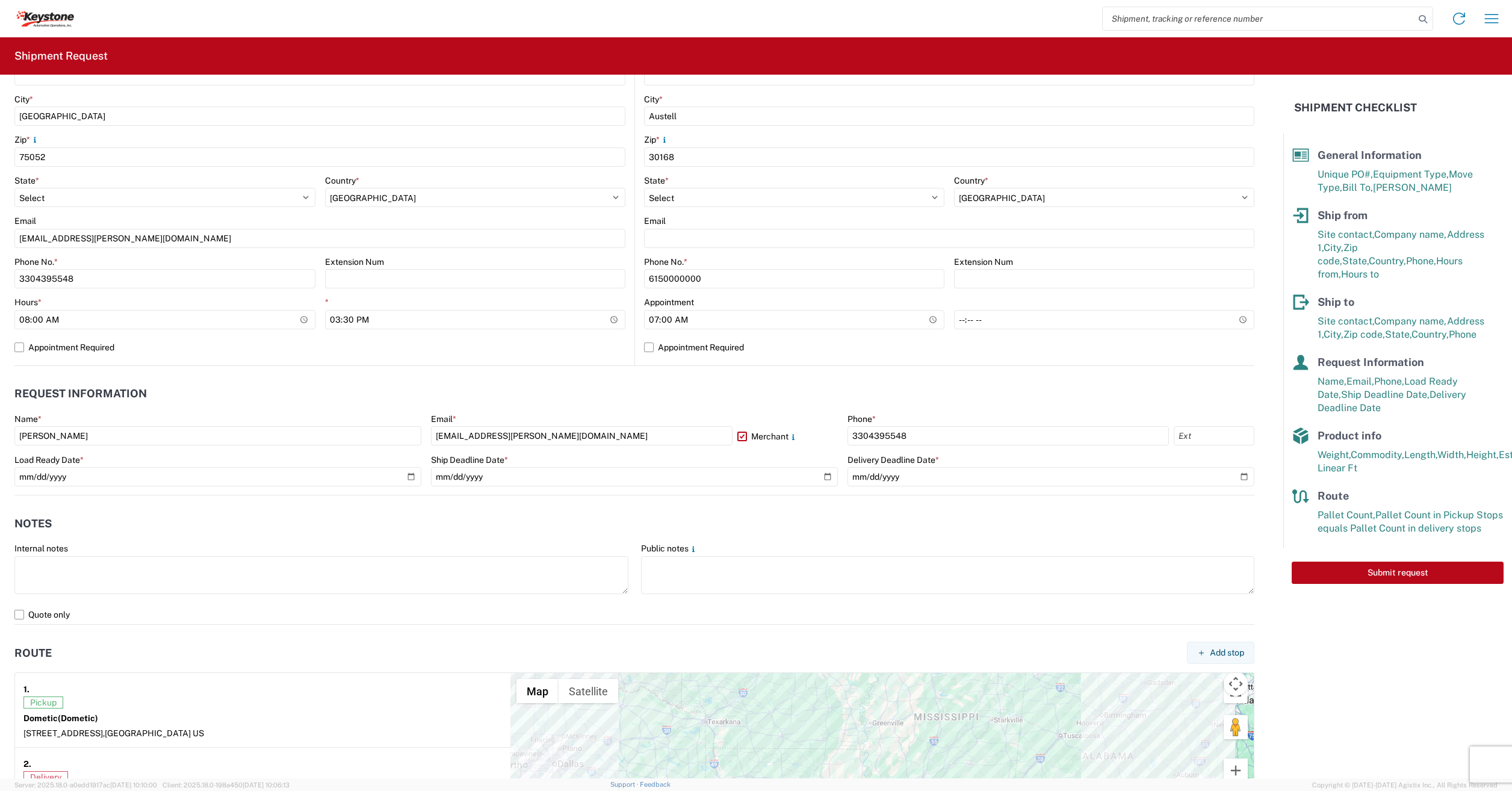
click at [790, 529] on header "Notes" at bounding box center [635, 523] width 1240 height 27
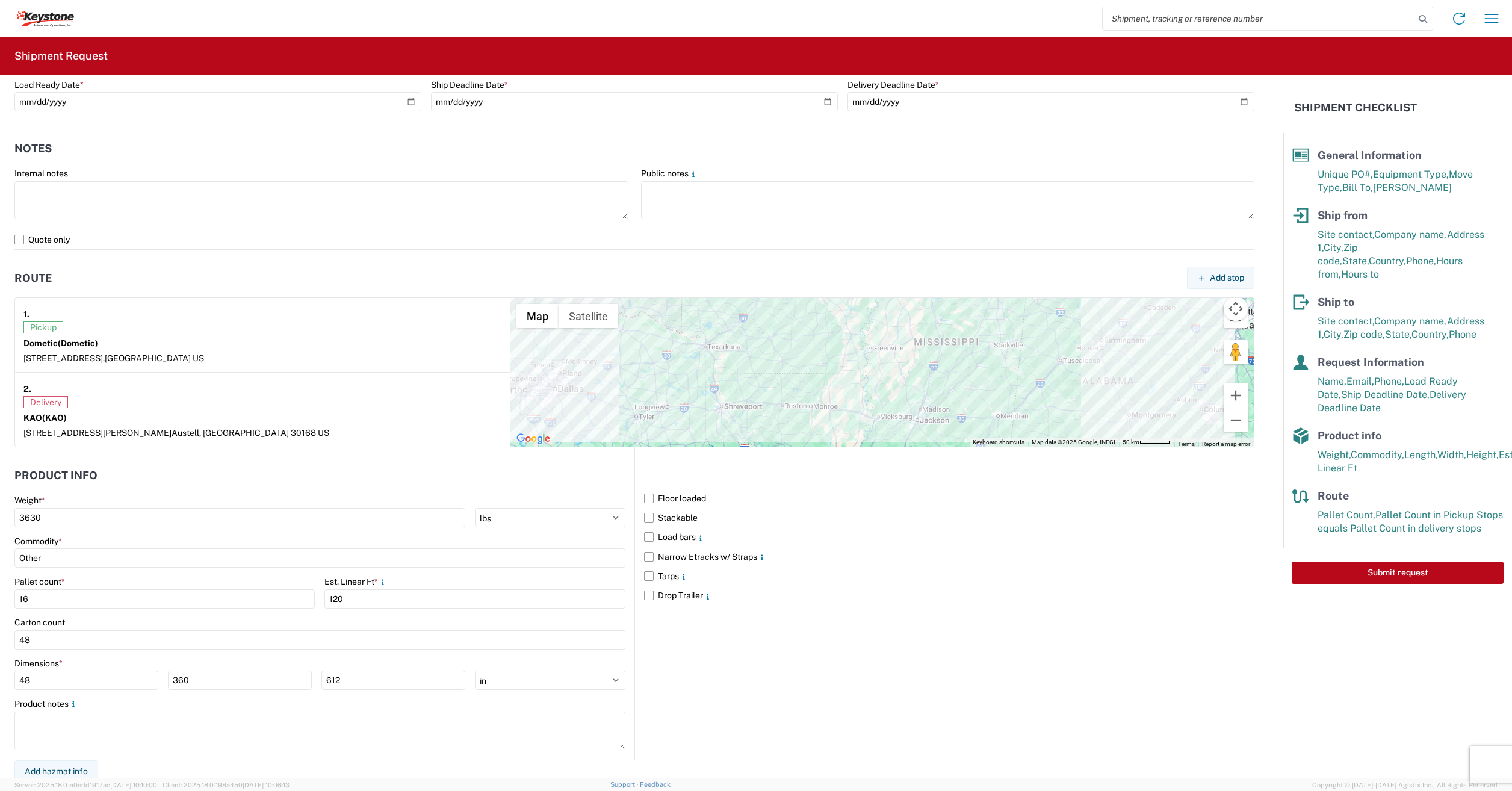
scroll to position [741, 0]
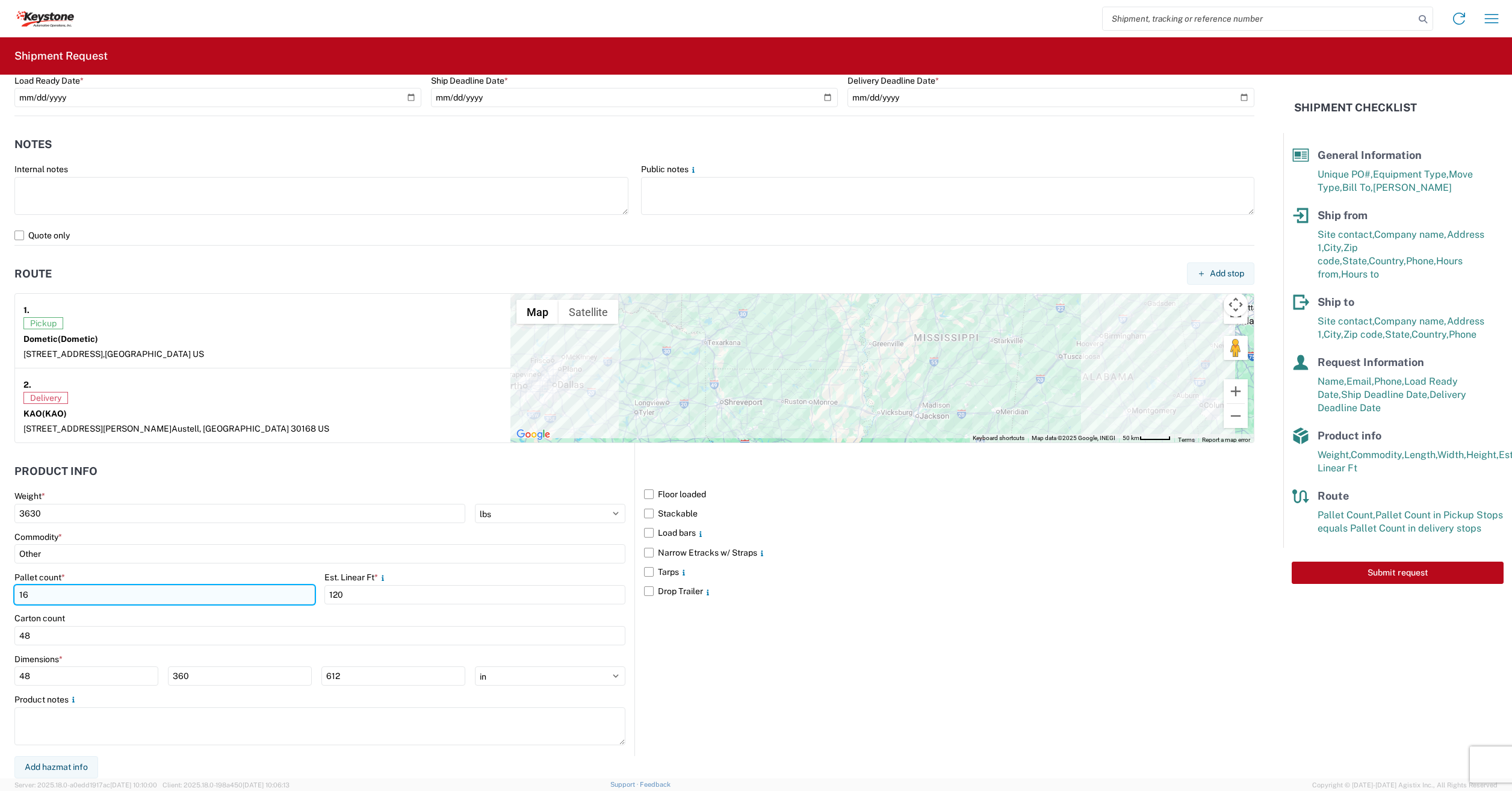
click at [42, 595] on input "16" at bounding box center [165, 594] width 300 height 19
type input "1"
type input "9"
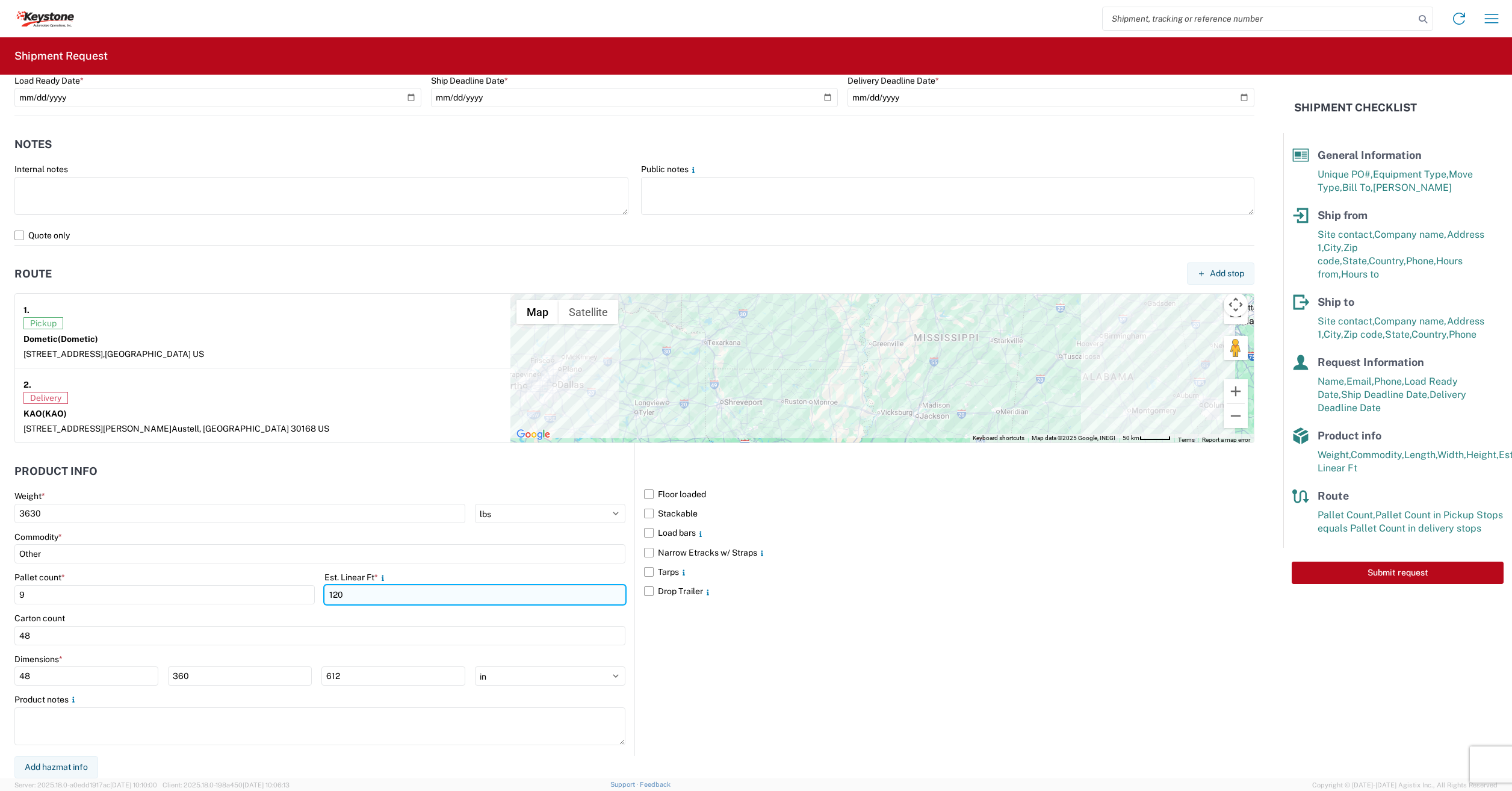
click at [366, 586] on input "120" at bounding box center [475, 594] width 300 height 19
type input "1"
type input "52"
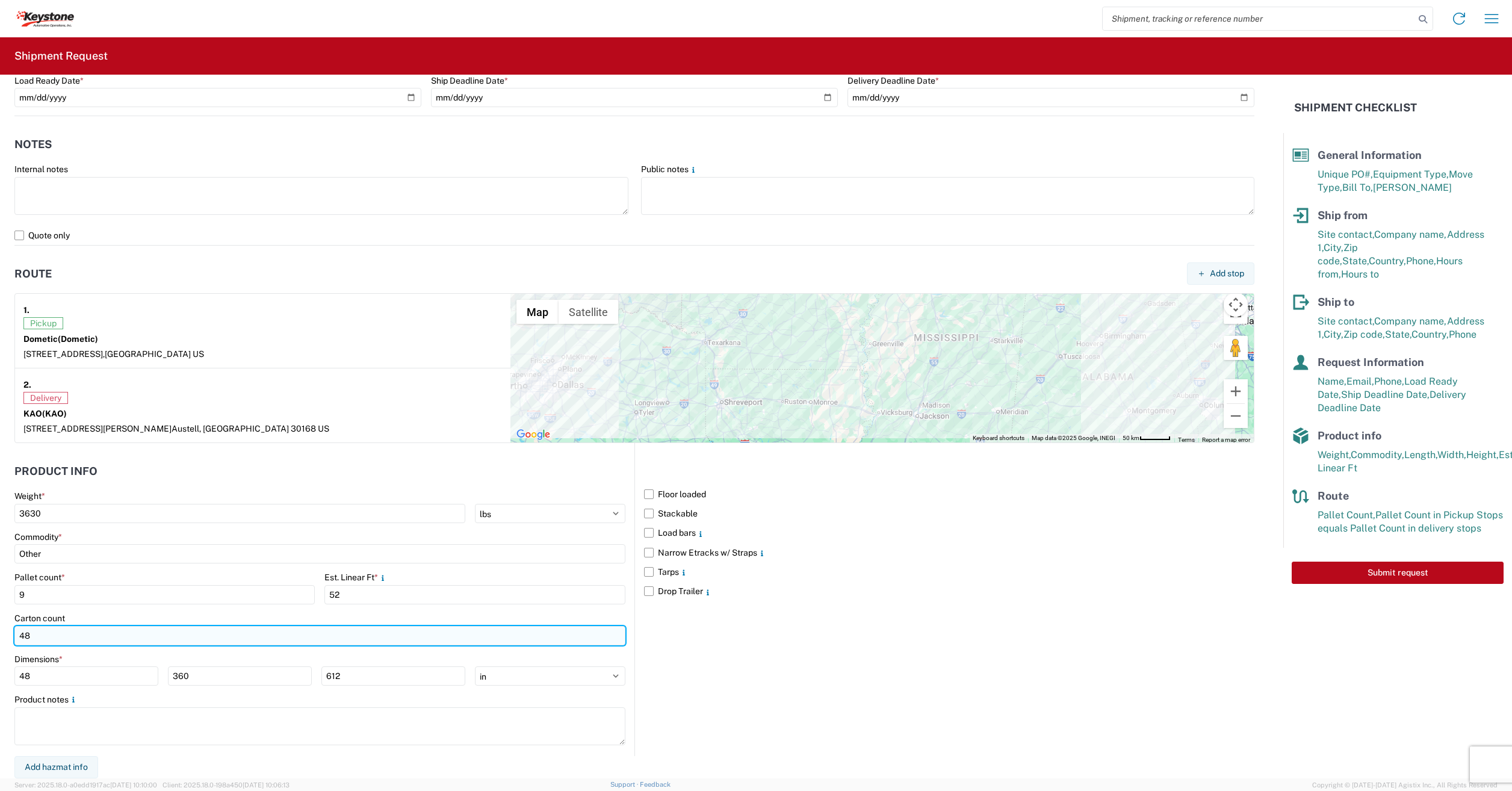
click at [80, 638] on input "48" at bounding box center [320, 635] width 611 height 19
type input "4"
type input "411"
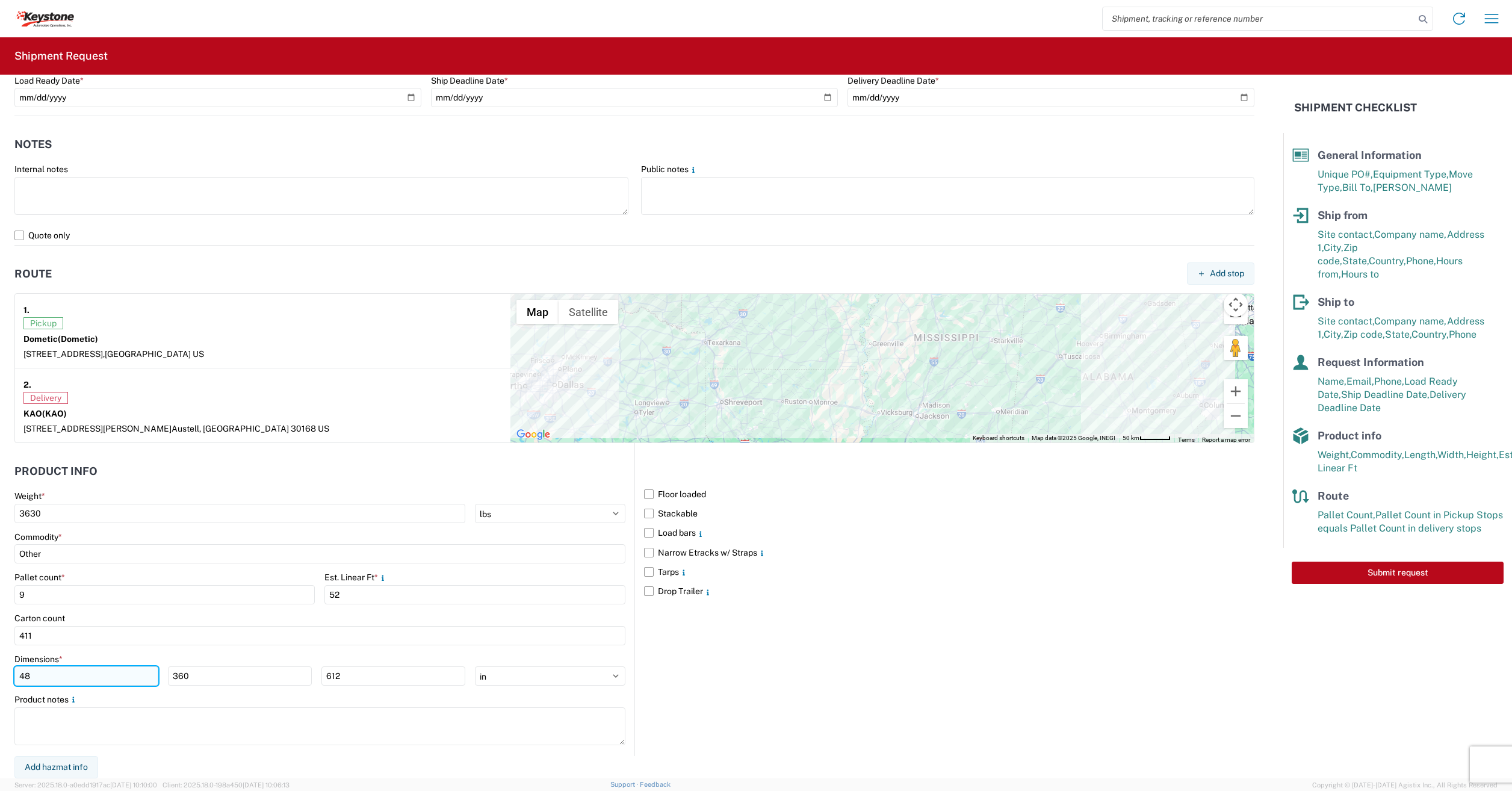
click at [60, 681] on input "48" at bounding box center [86, 676] width 144 height 19
type input "4"
type input "48"
type input "40"
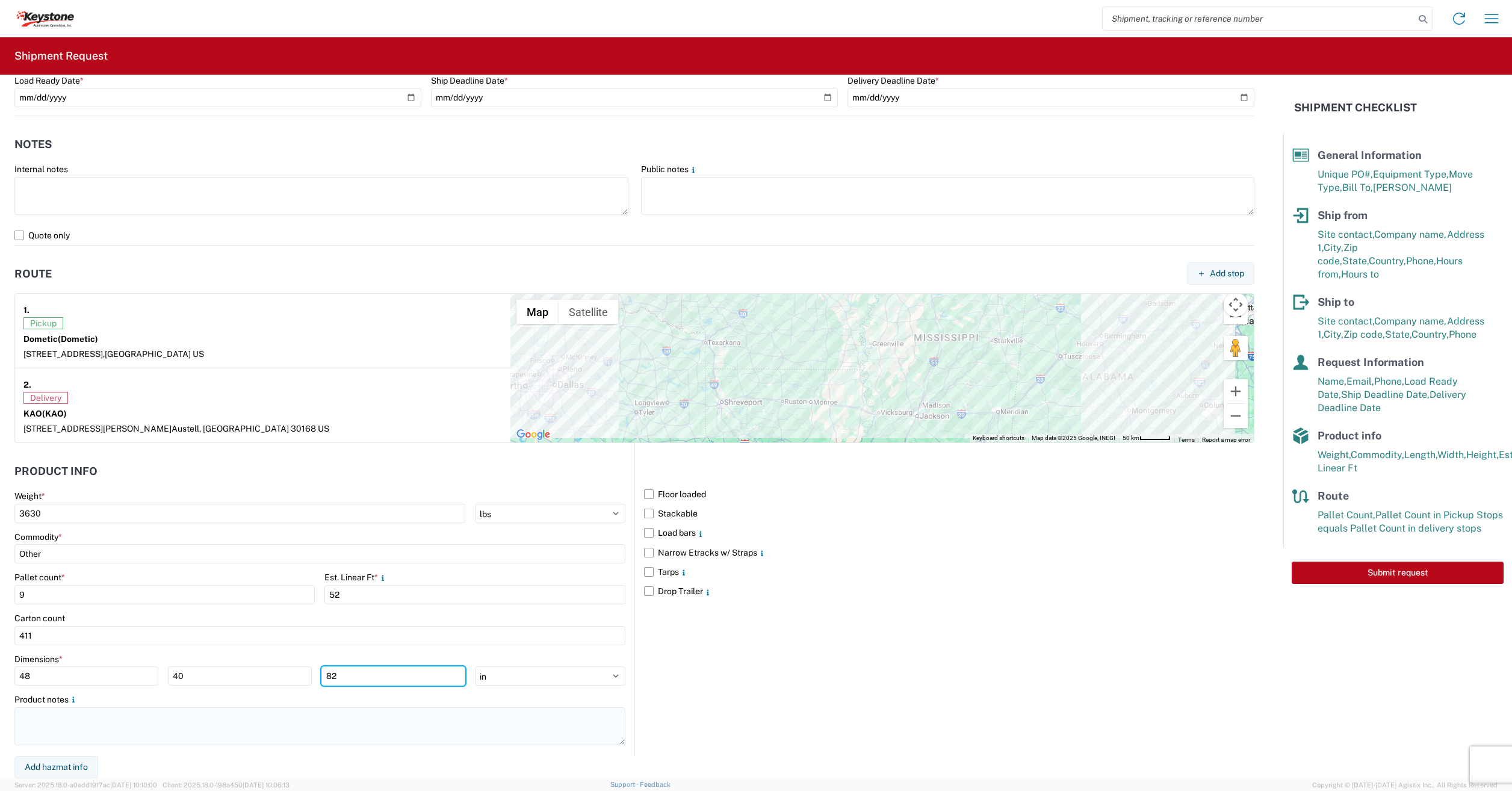
type input "82"
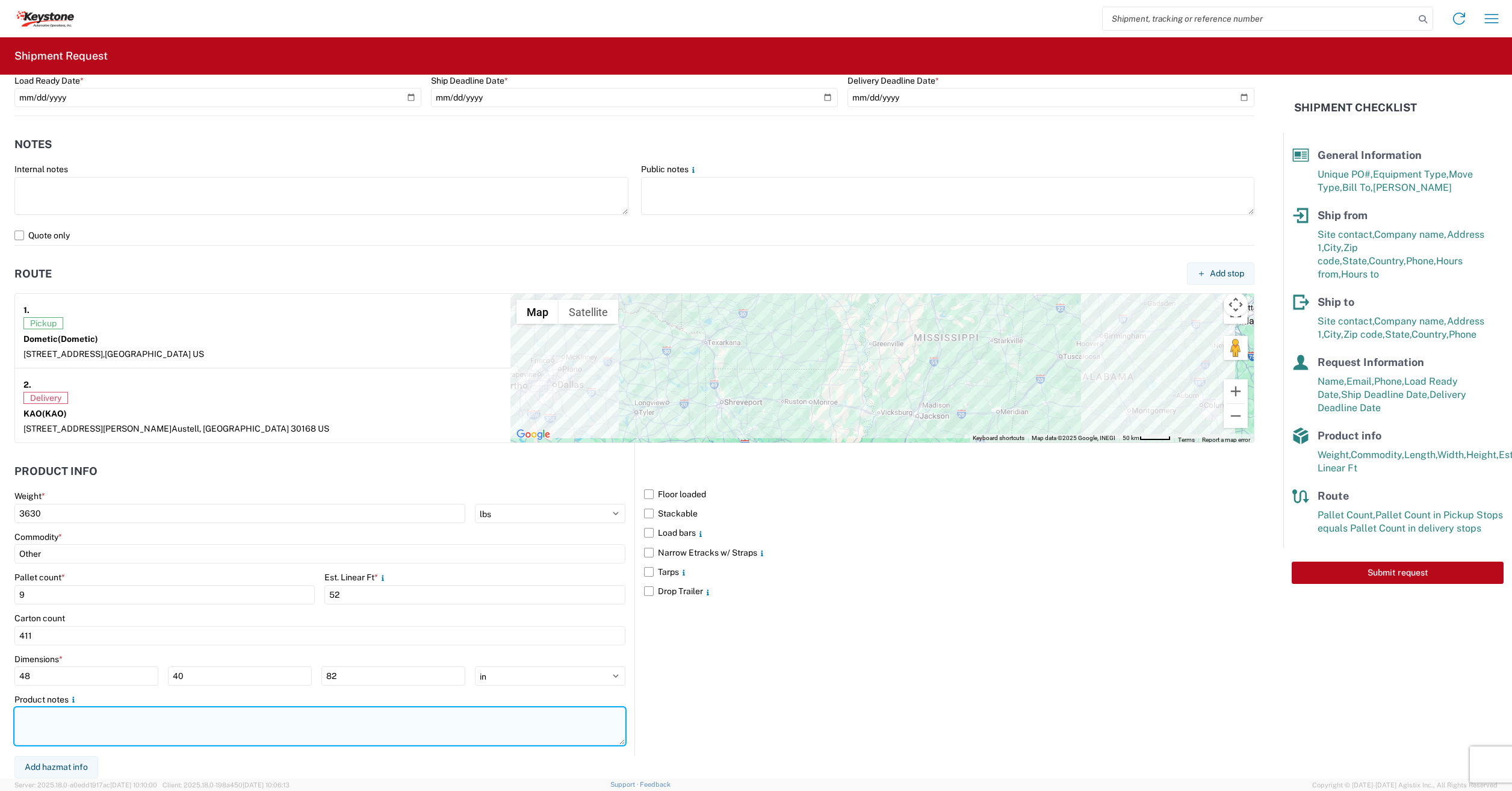
click at [129, 724] on textarea at bounding box center [320, 727] width 611 height 38
type textarea "6 Awnings 9 Pallets"
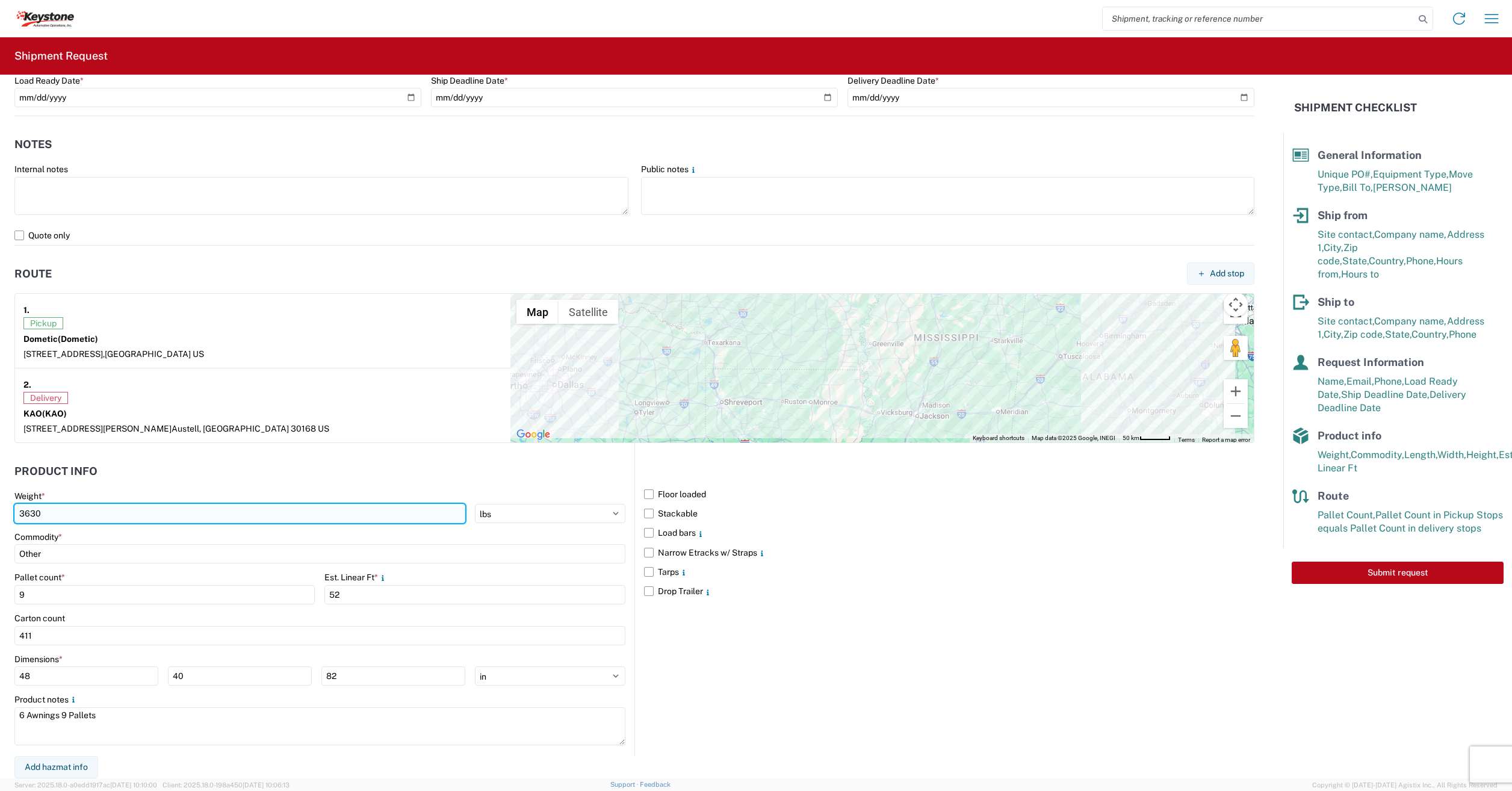
click at [93, 516] on input "3630" at bounding box center [240, 513] width 451 height 19
type input "3"
type input "2831"
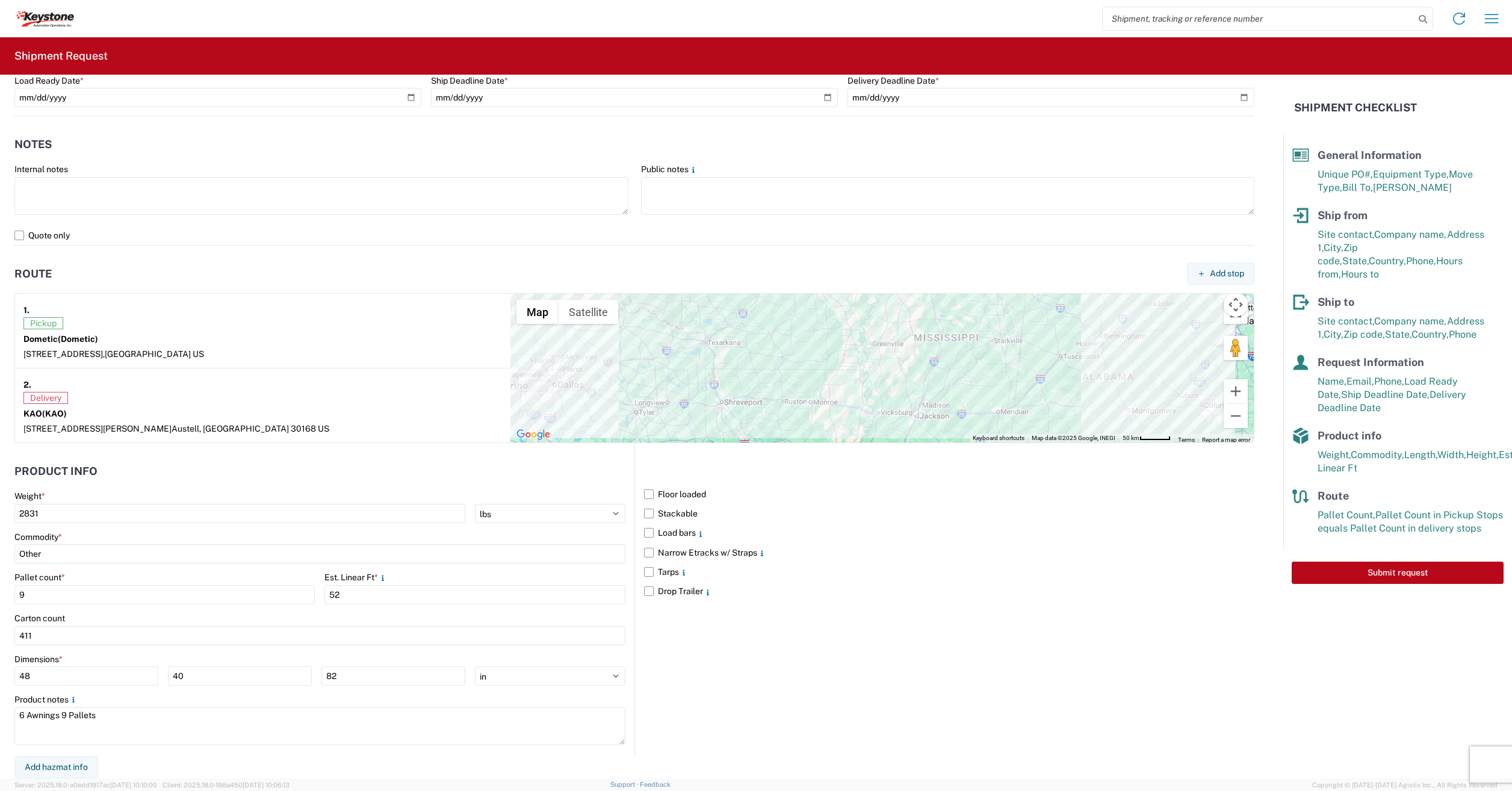
click at [813, 676] on div "Floor loaded Stackable Load bars Narrow Etracks w/ Straps Tarps Drop Trailer" at bounding box center [945, 599] width 620 height 313
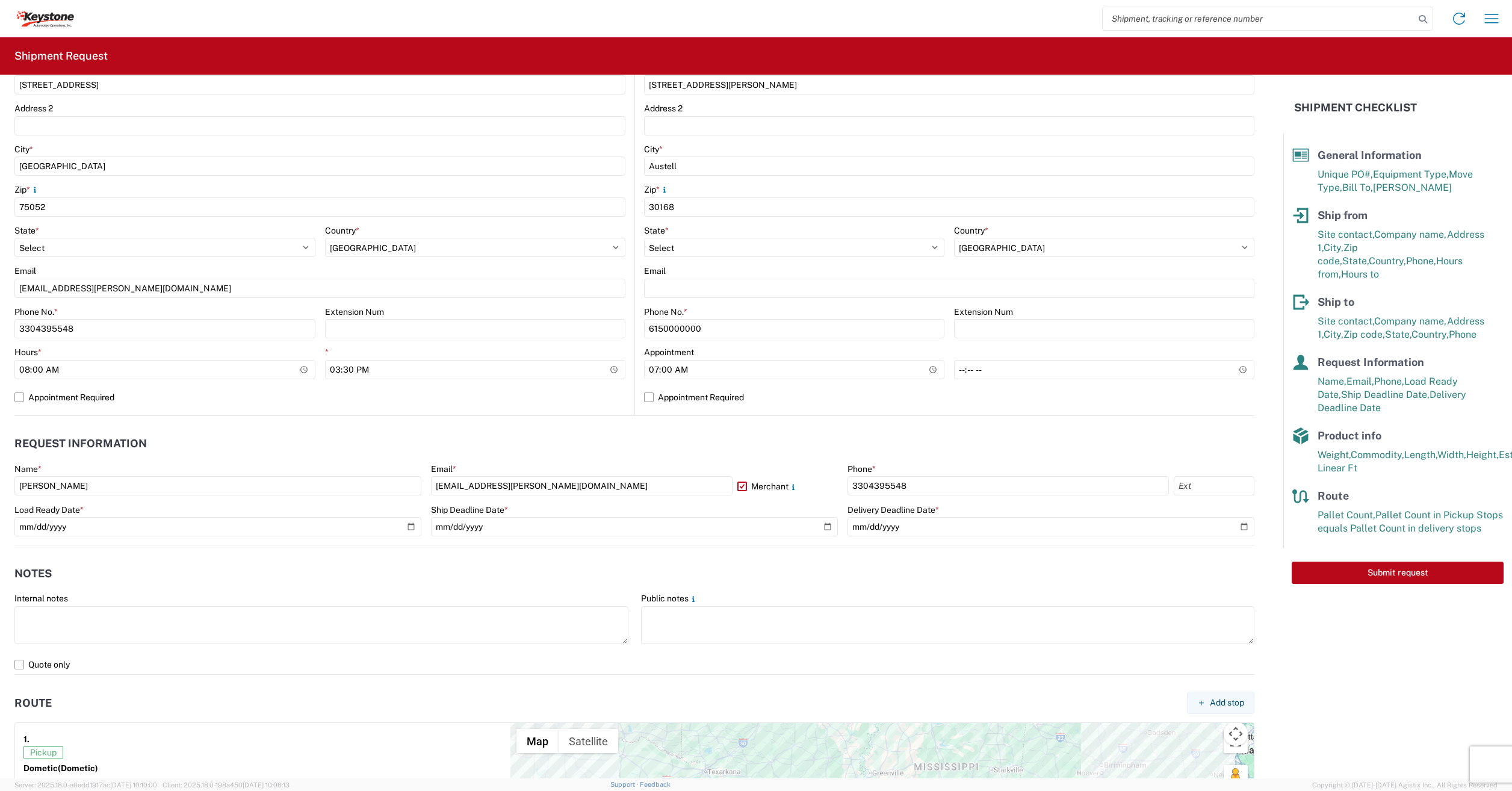
scroll to position [482, 0]
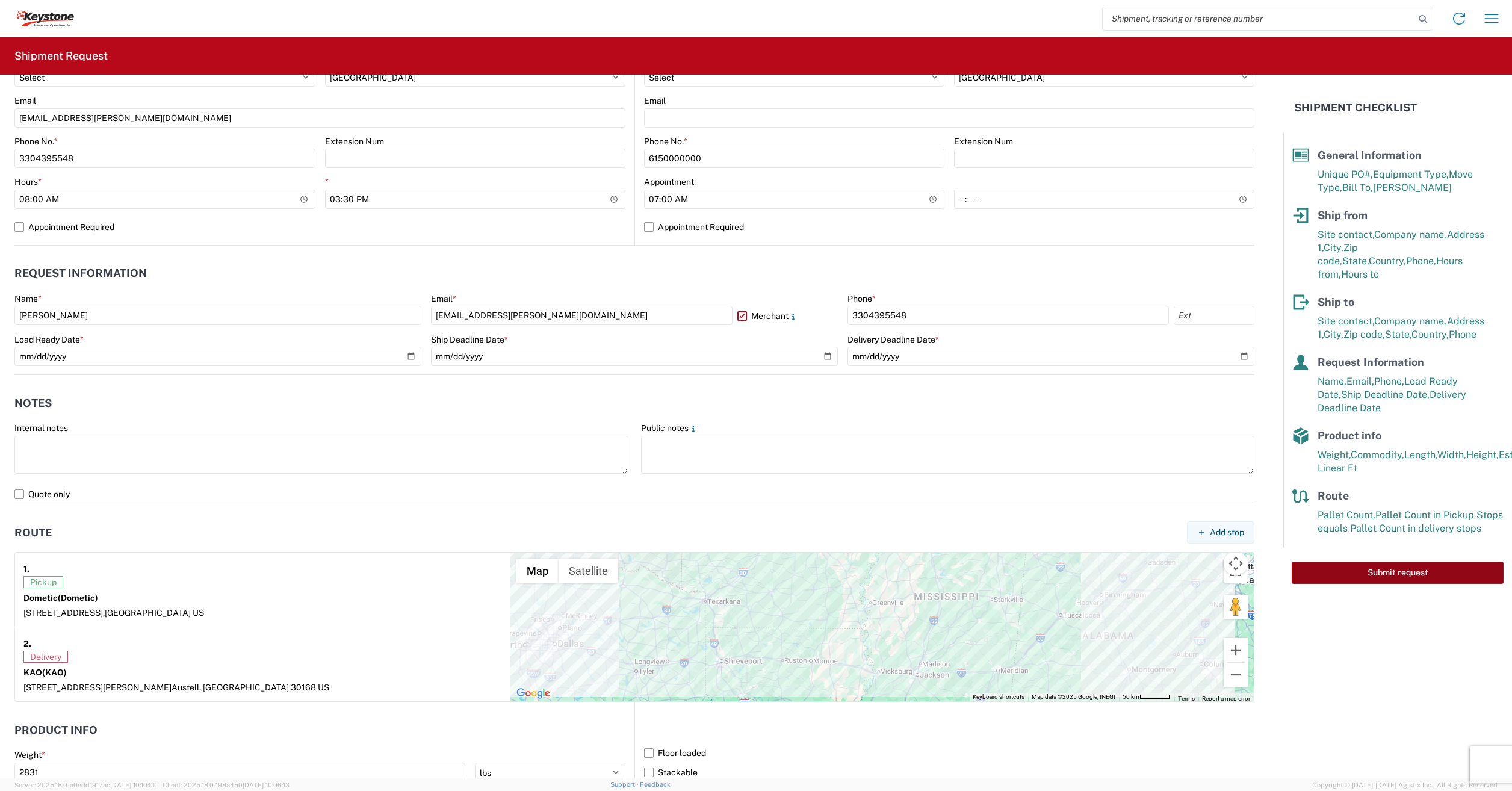
click at [1352, 561] on button "Submit request" at bounding box center [1398, 572] width 212 height 22
